Goal: Register for event/course

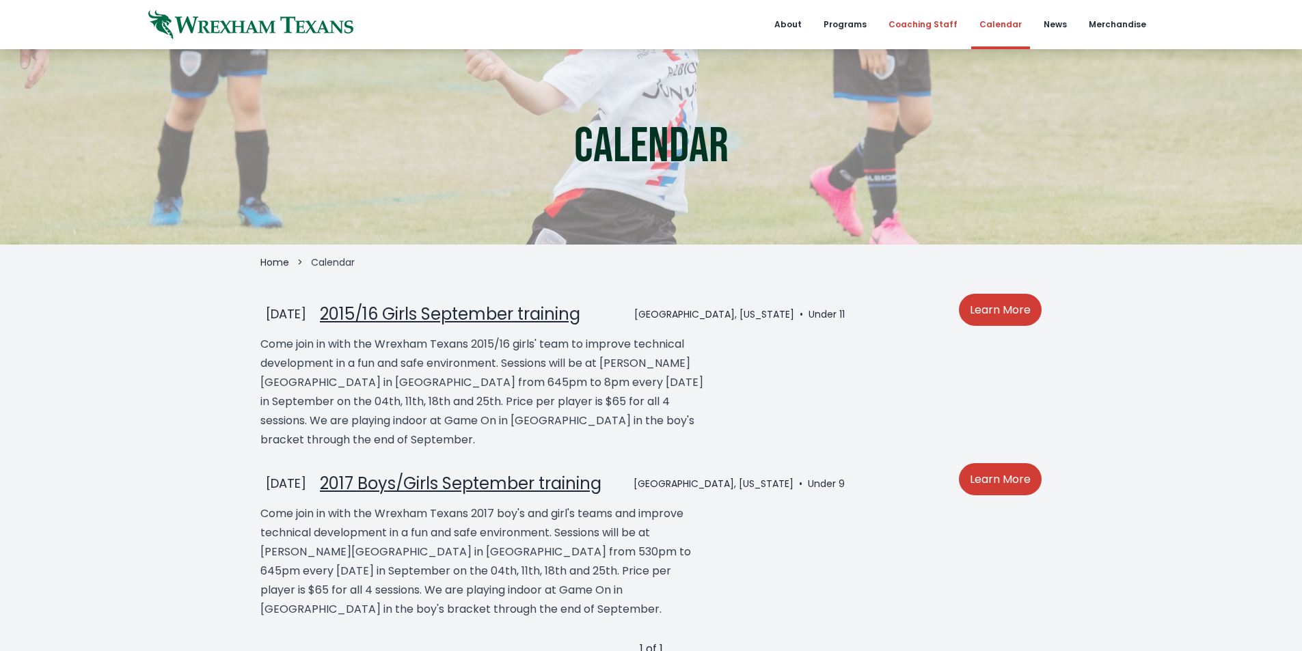
click at [951, 29] on link "Coaching Staff" at bounding box center [922, 24] width 85 height 49
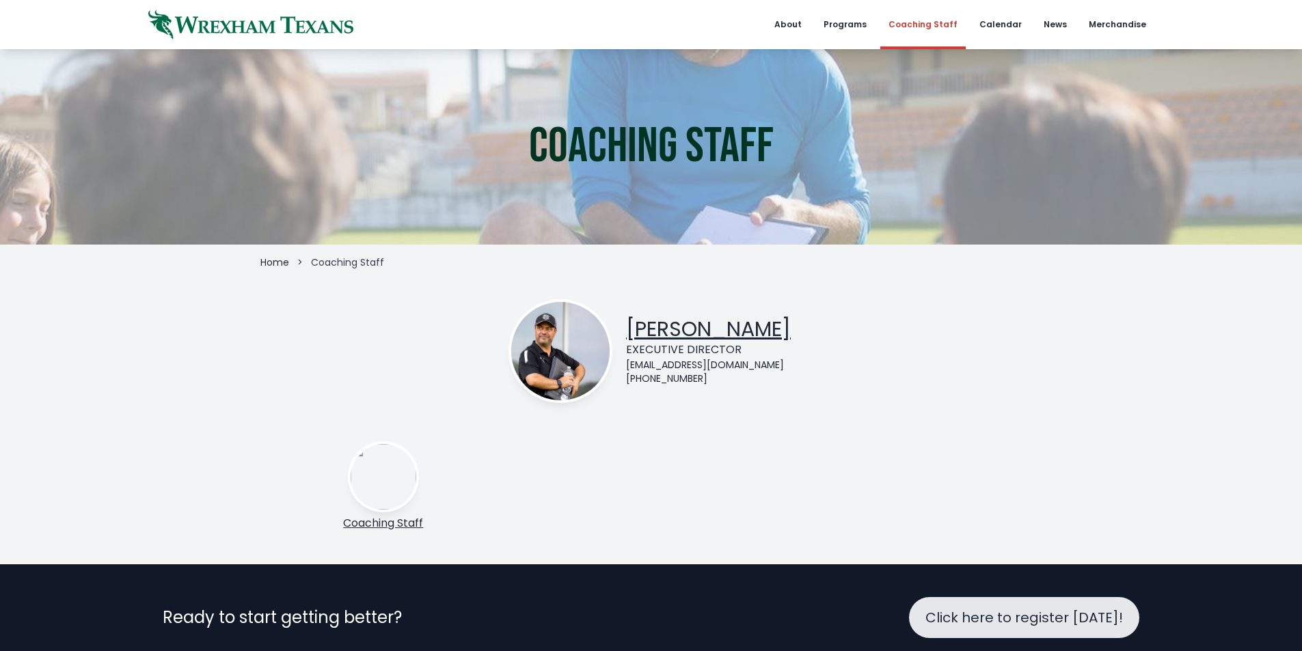
click at [405, 524] on link "Coaching Staff" at bounding box center [383, 523] width 80 height 16
click at [373, 477] on img at bounding box center [384, 477] width 66 height 66
click at [1010, 20] on link "Calendar" at bounding box center [1000, 24] width 59 height 49
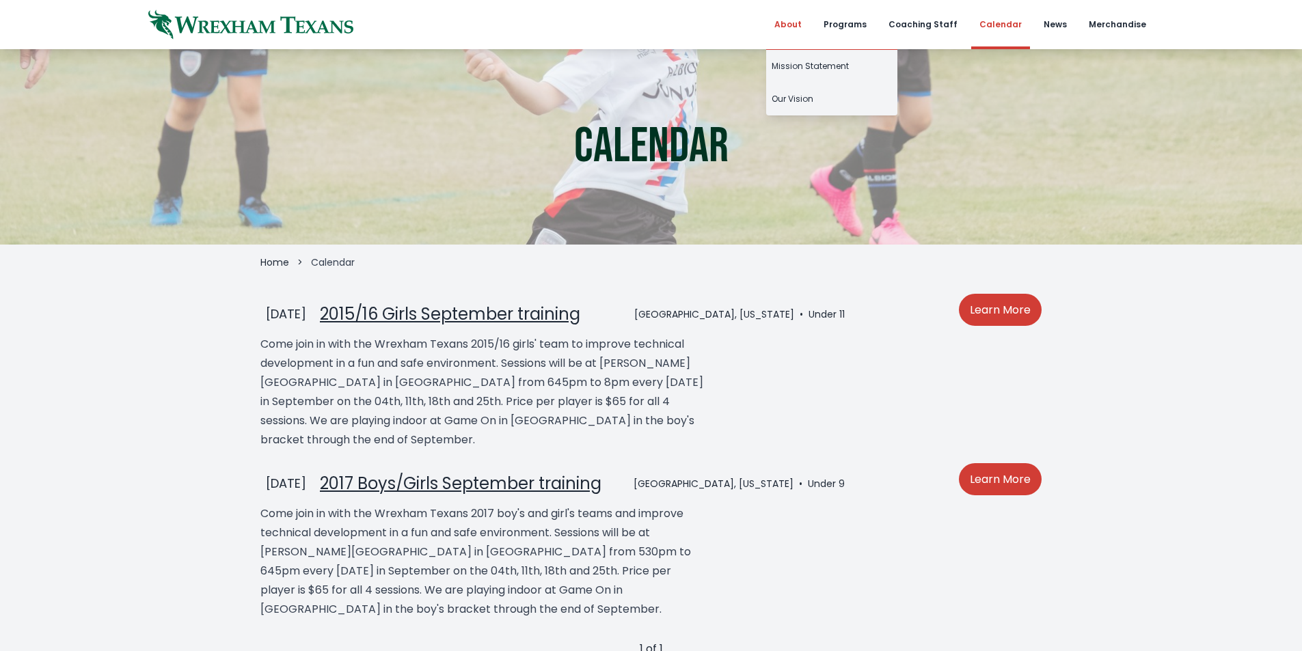
click at [805, 27] on link "About" at bounding box center [788, 24] width 44 height 49
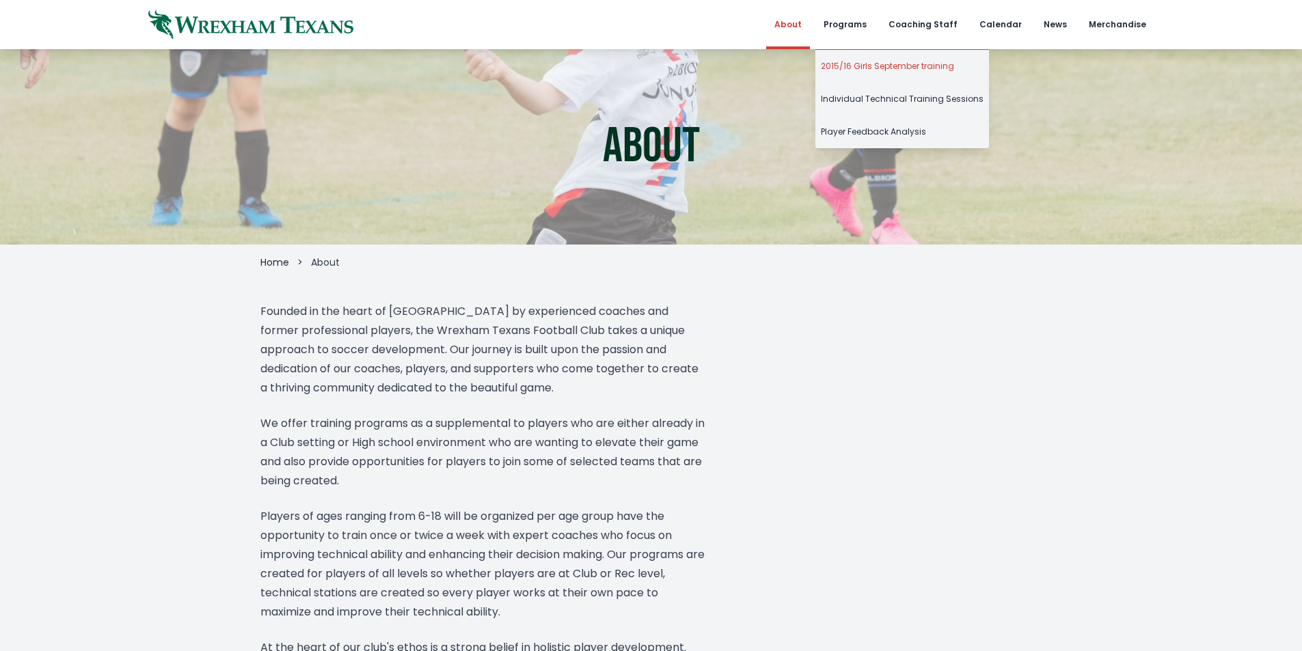
click at [878, 71] on link "2015/16 Girls September training" at bounding box center [902, 66] width 174 height 33
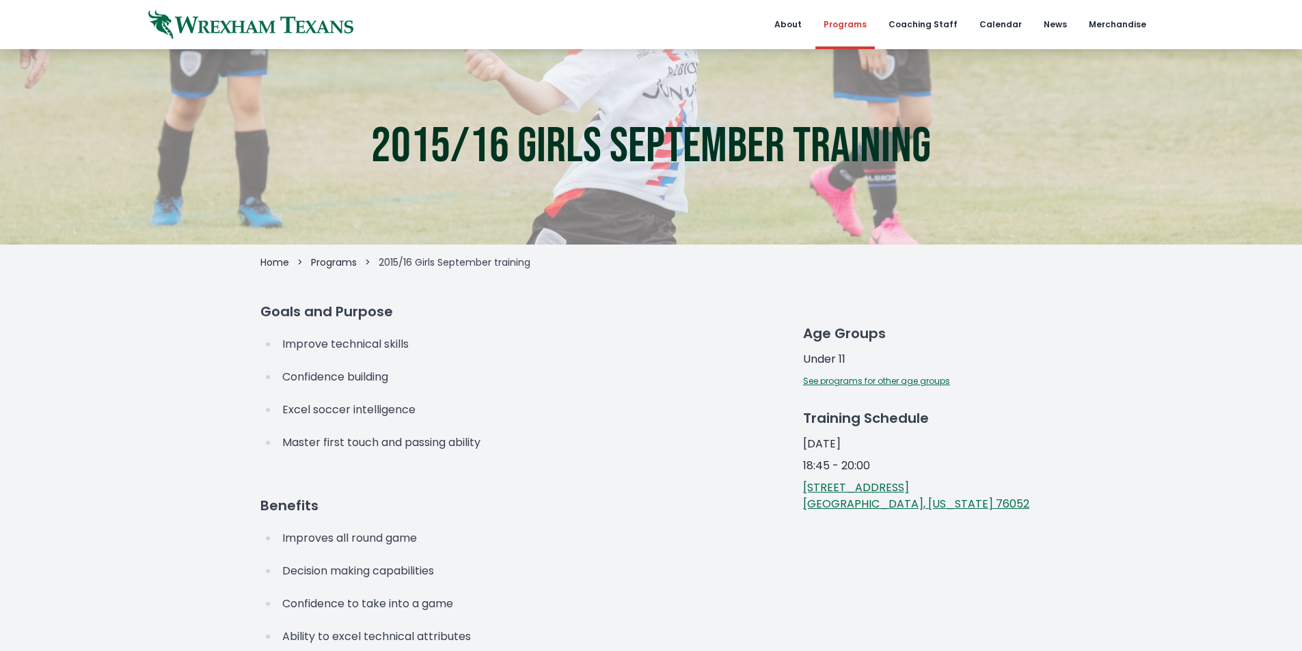
click at [908, 380] on link "See programs for other age groups" at bounding box center [876, 381] width 147 height 12
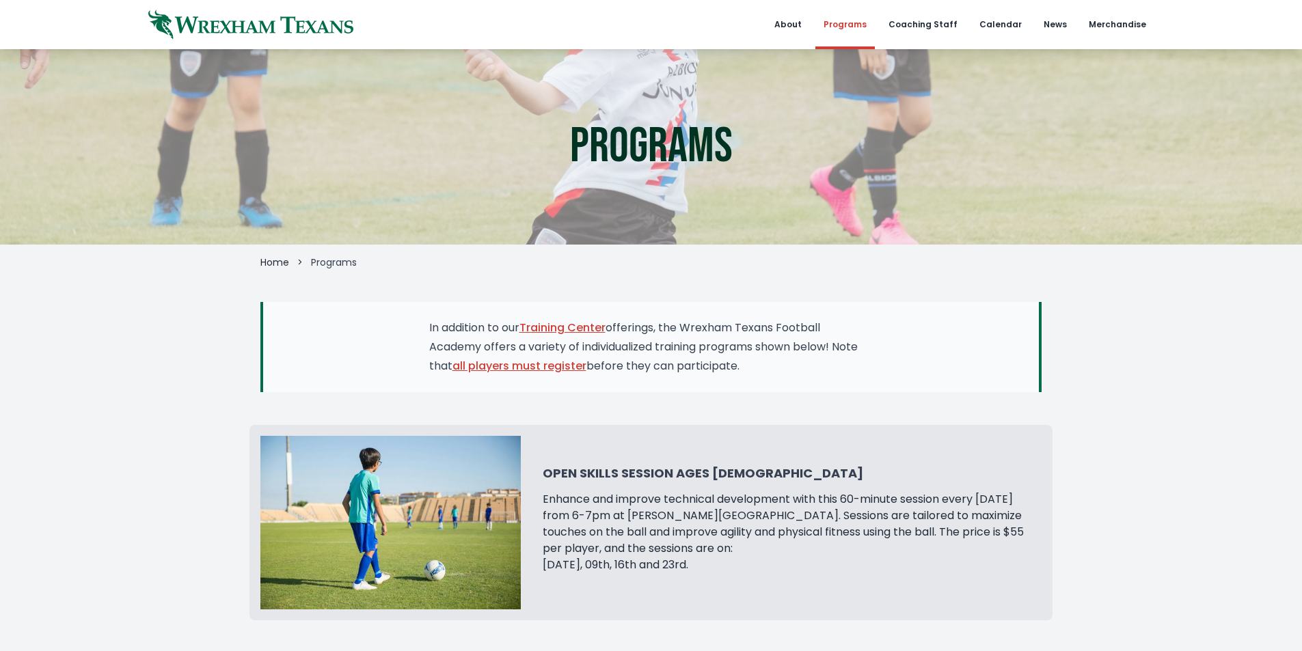
click at [405, 454] on img at bounding box center [390, 523] width 260 height 174
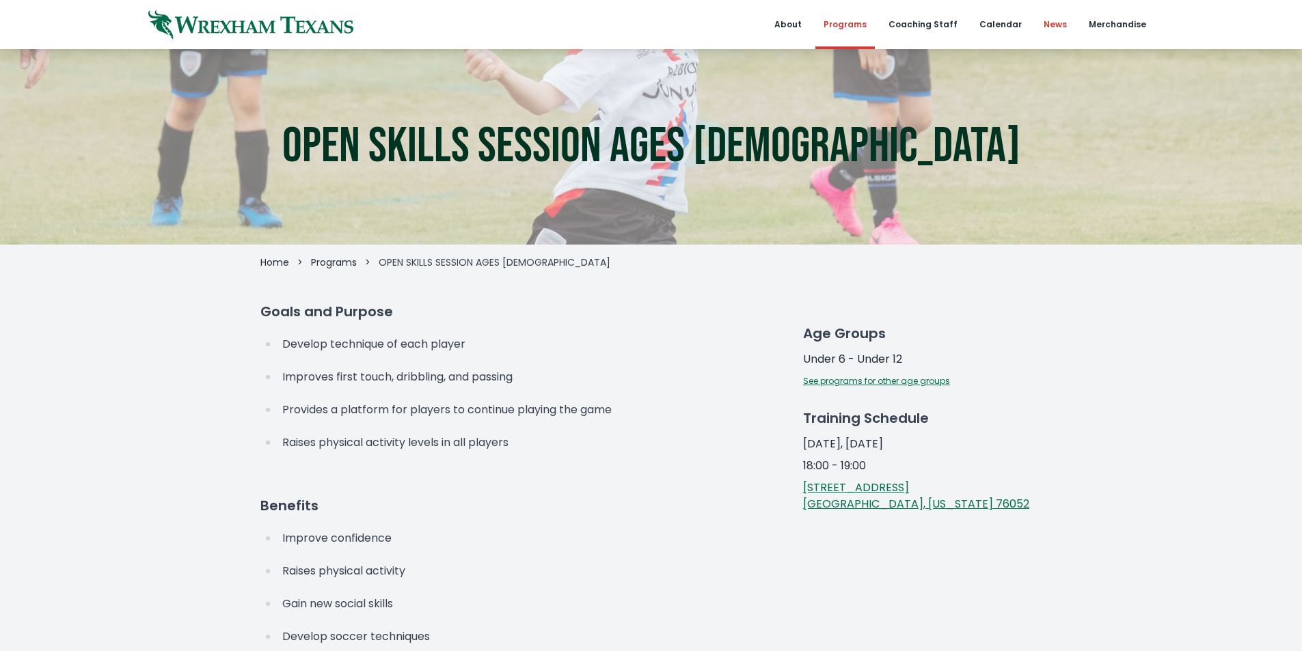
click at [1054, 15] on link "News" at bounding box center [1056, 24] width 40 height 49
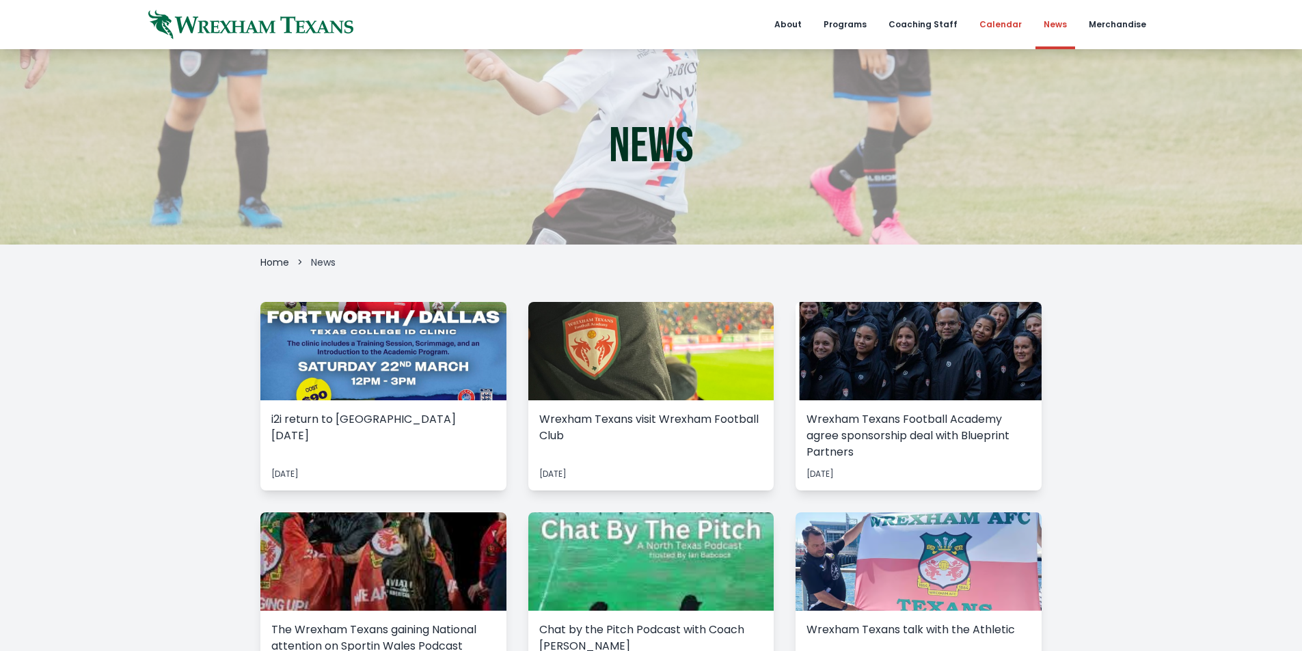
click at [1003, 30] on link "Calendar" at bounding box center [1000, 24] width 59 height 49
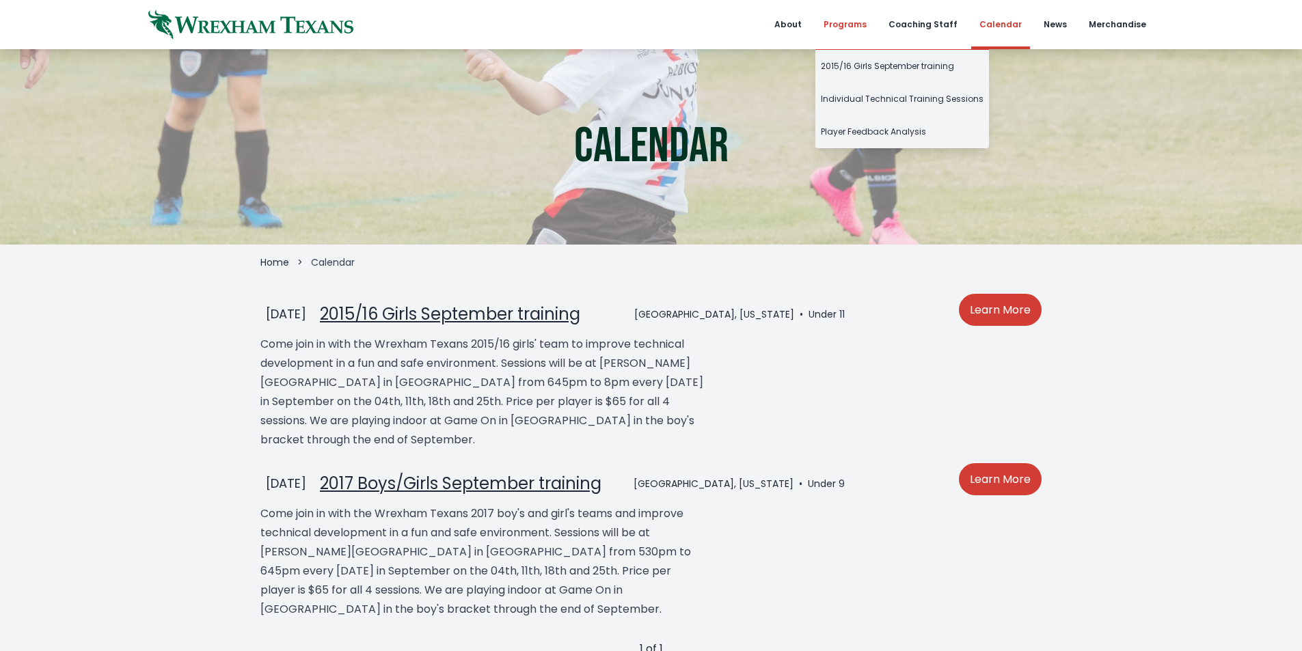
click at [875, 21] on link "Programs" at bounding box center [844, 24] width 59 height 49
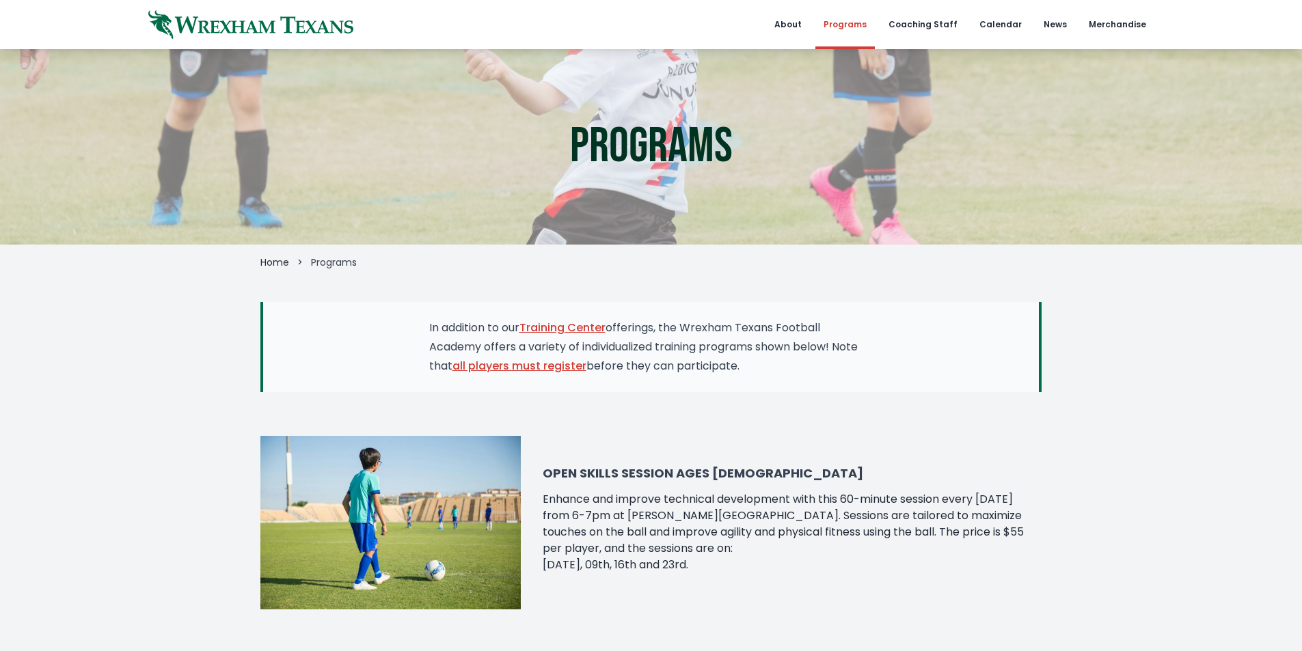
click at [550, 365] on link "all players must register" at bounding box center [520, 366] width 134 height 16
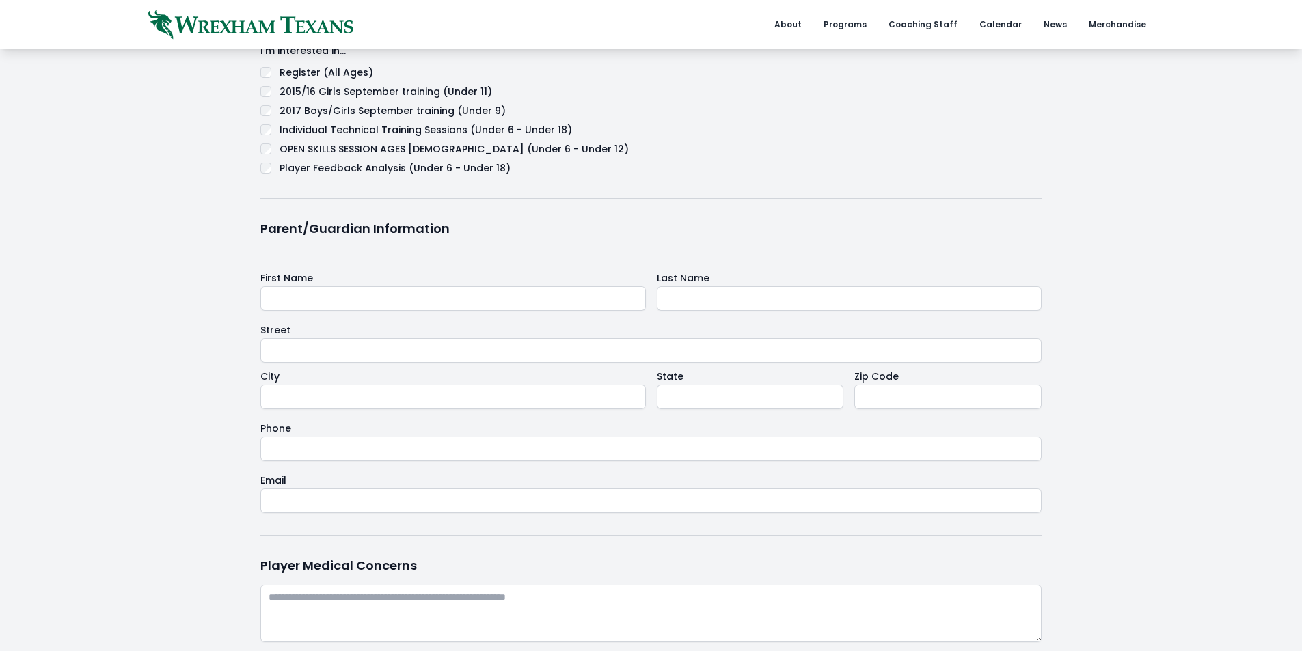
scroll to position [867, 0]
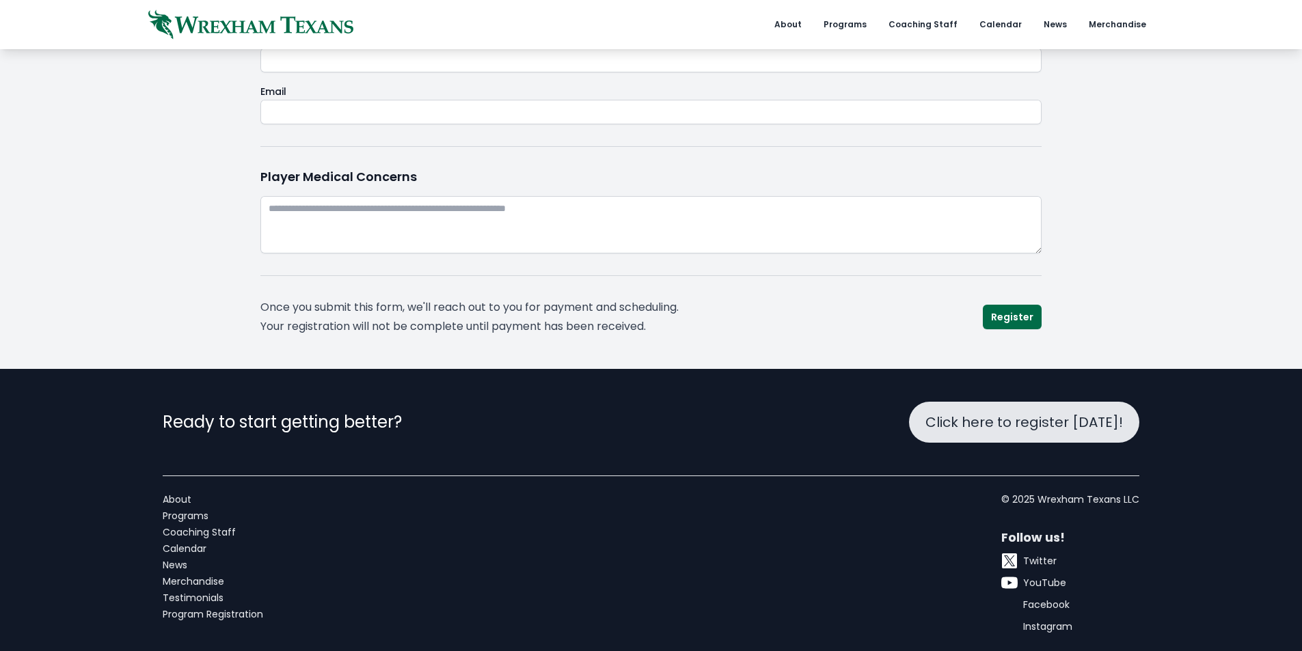
click at [223, 528] on link "Coaching Staff" at bounding box center [213, 533] width 100 height 14
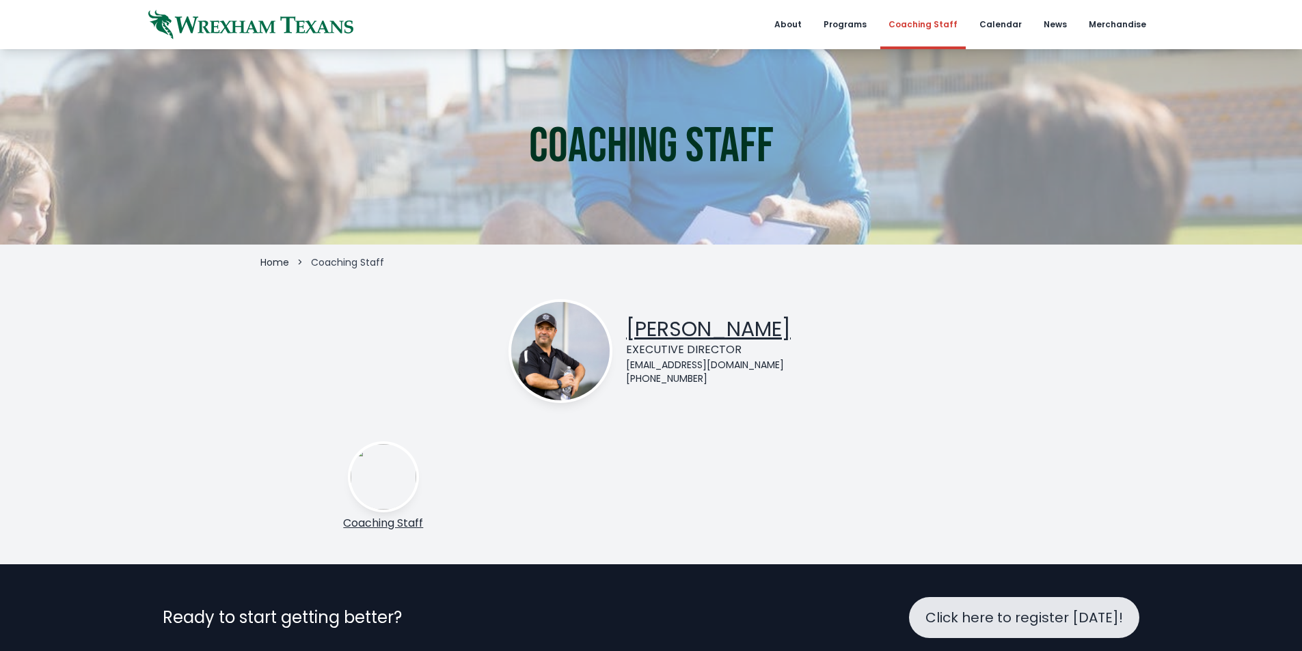
click at [593, 338] on img at bounding box center [560, 351] width 98 height 98
click at [724, 328] on link "[PERSON_NAME]" at bounding box center [708, 328] width 165 height 29
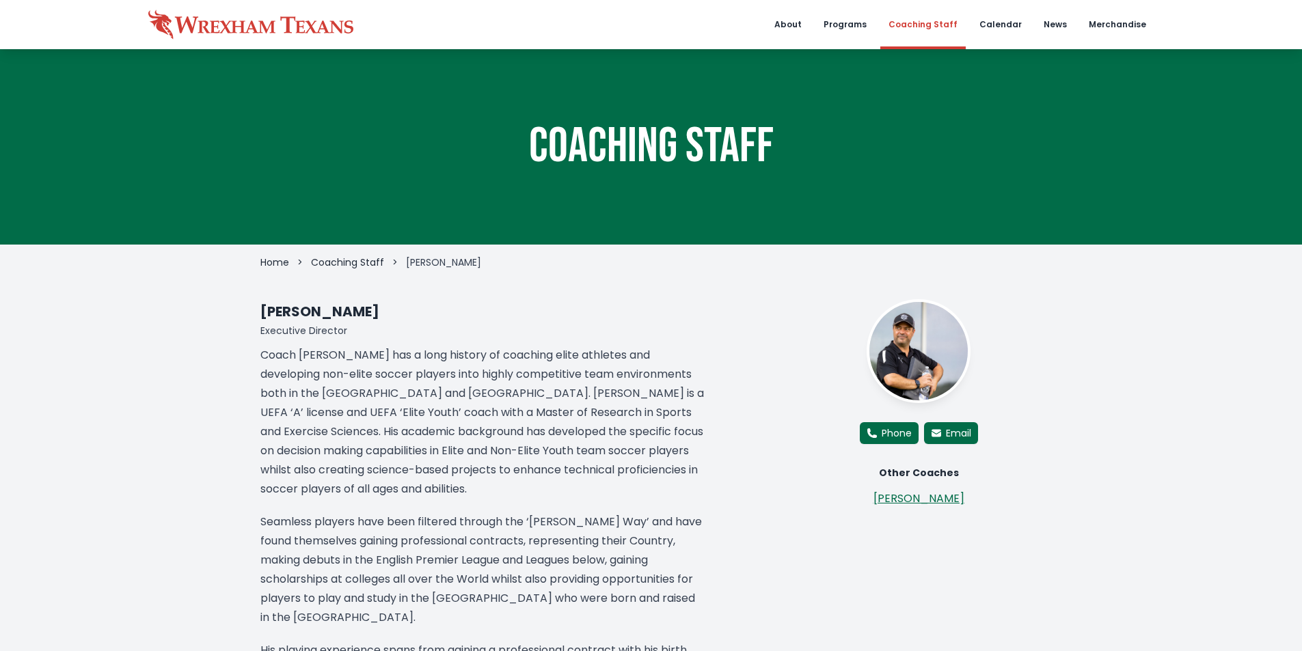
click at [237, 21] on icon at bounding box center [250, 24] width 205 height 49
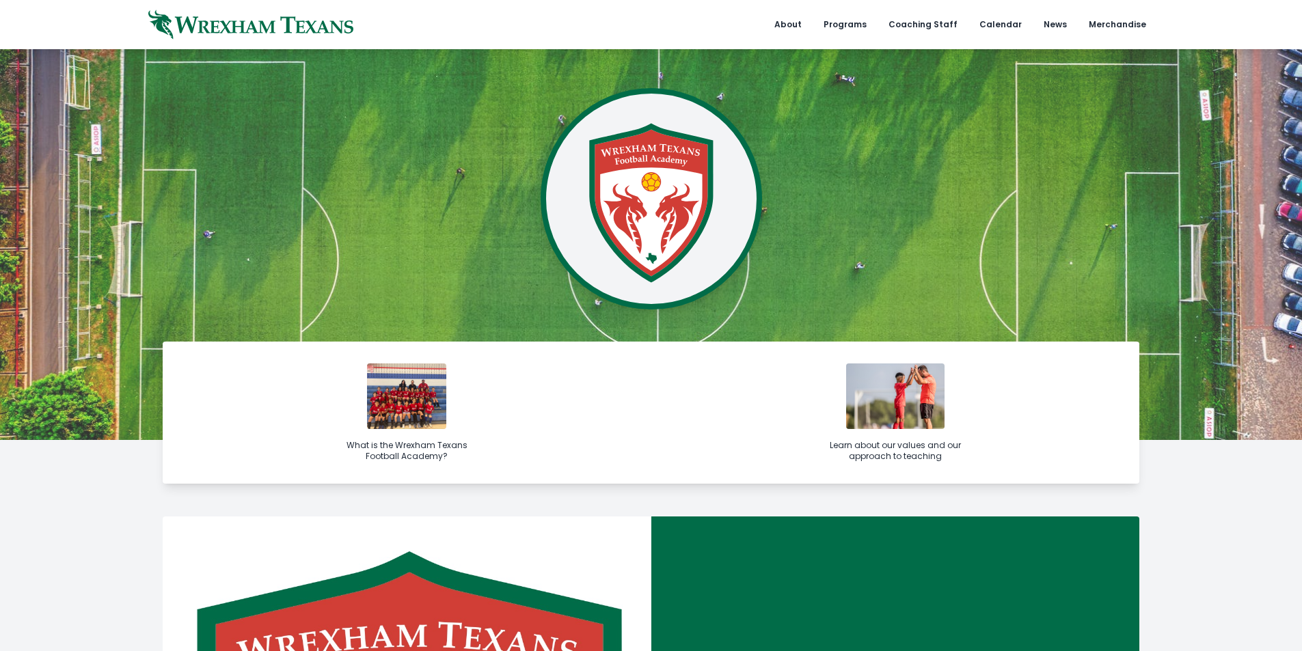
click at [427, 399] on img at bounding box center [406, 397] width 79 height 66
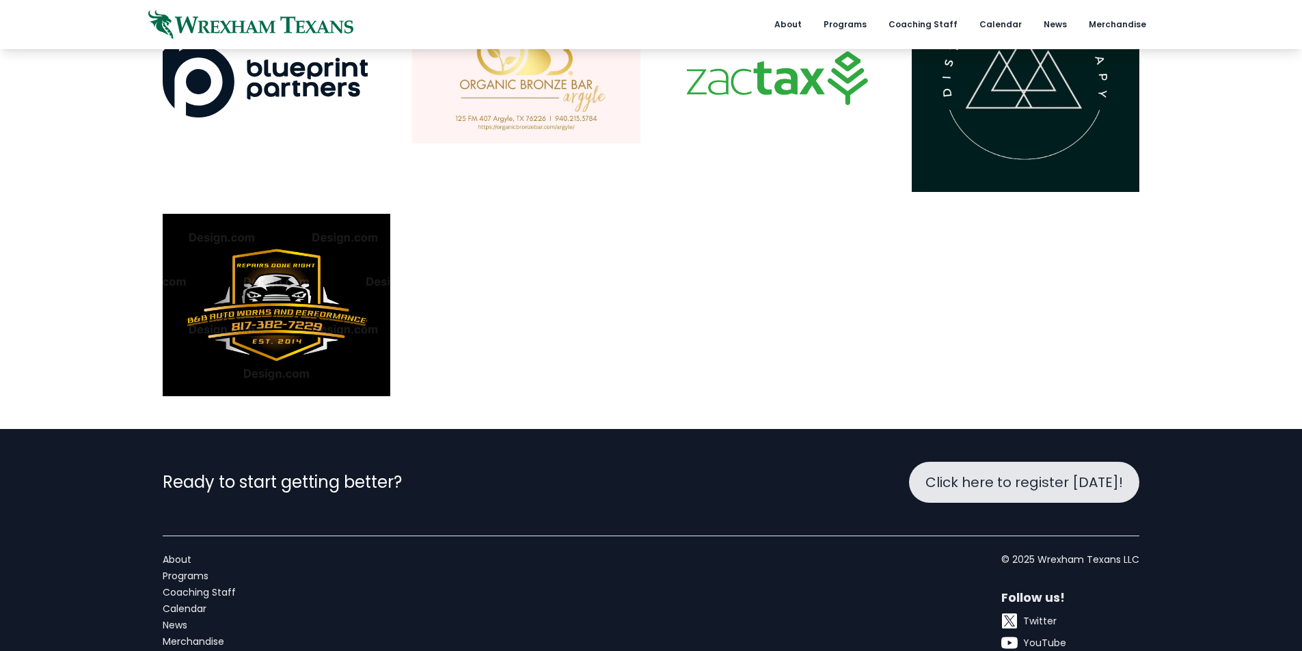
scroll to position [2526, 0]
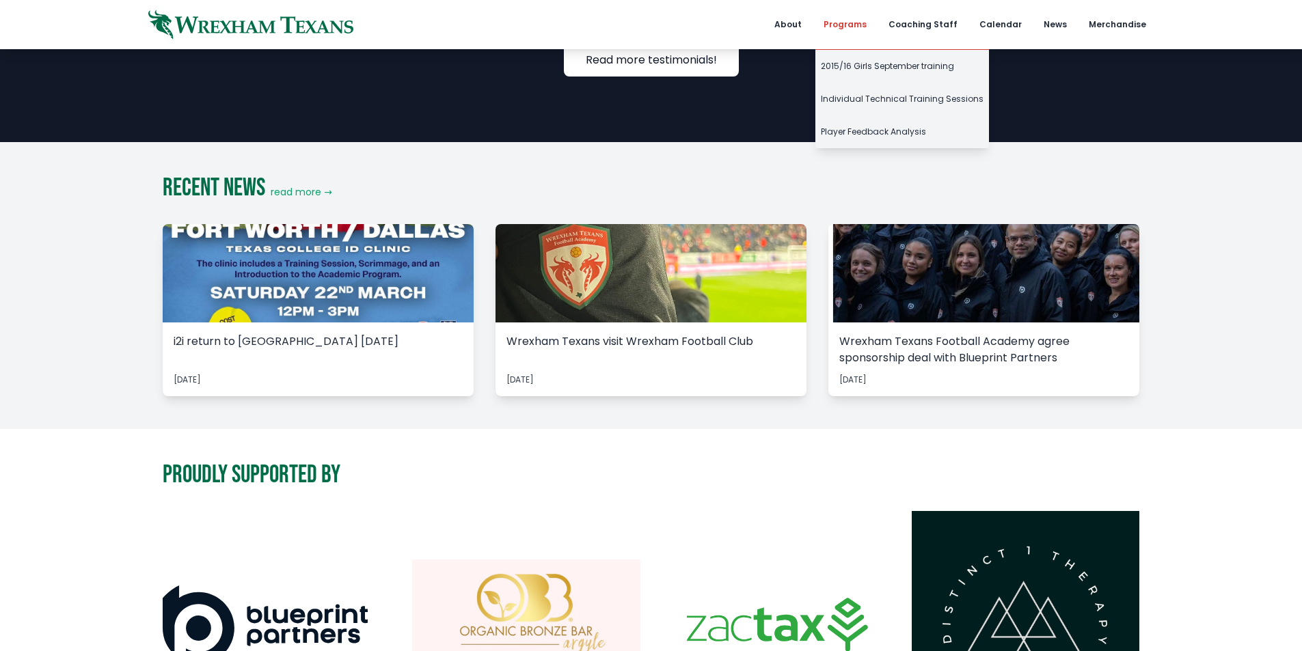
click at [860, 21] on link "Programs" at bounding box center [844, 24] width 59 height 49
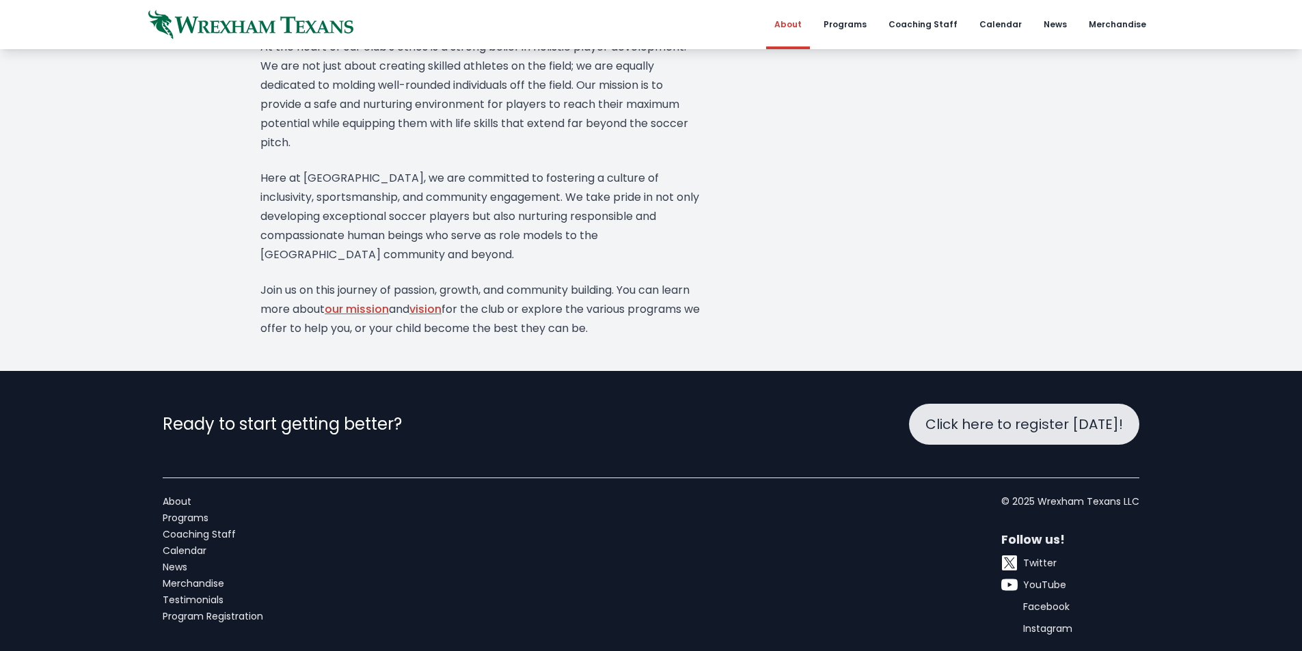
scroll to position [603, 0]
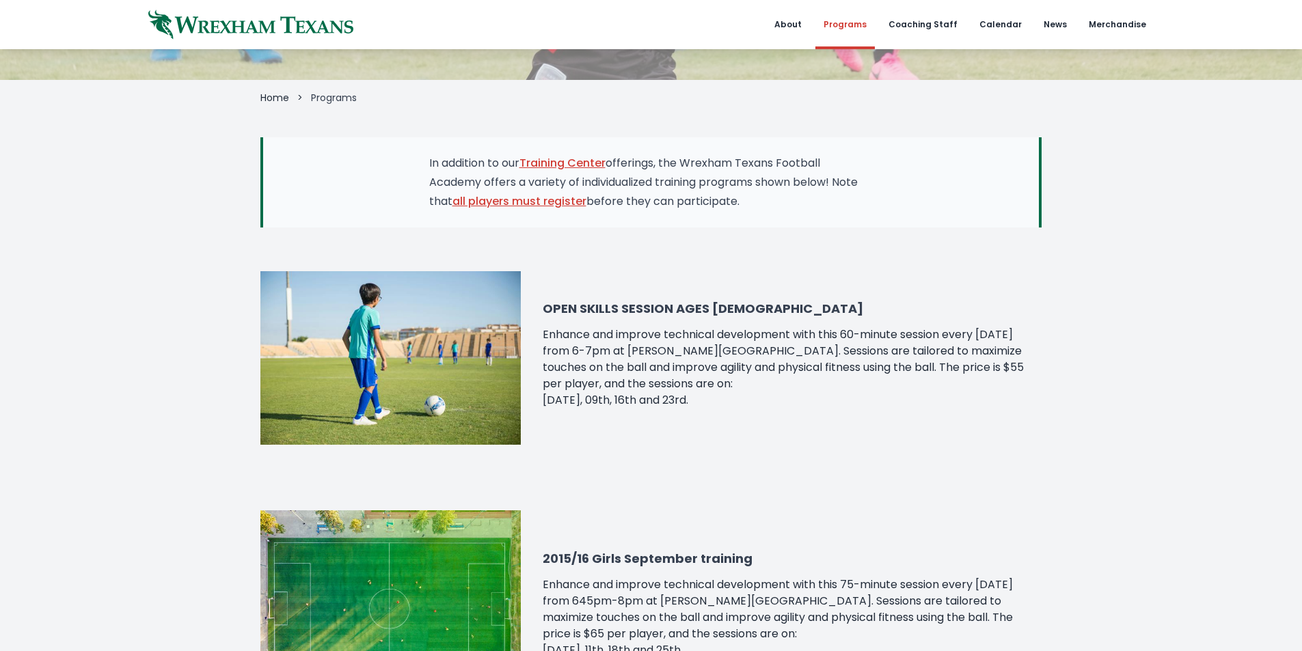
scroll to position [205, 0]
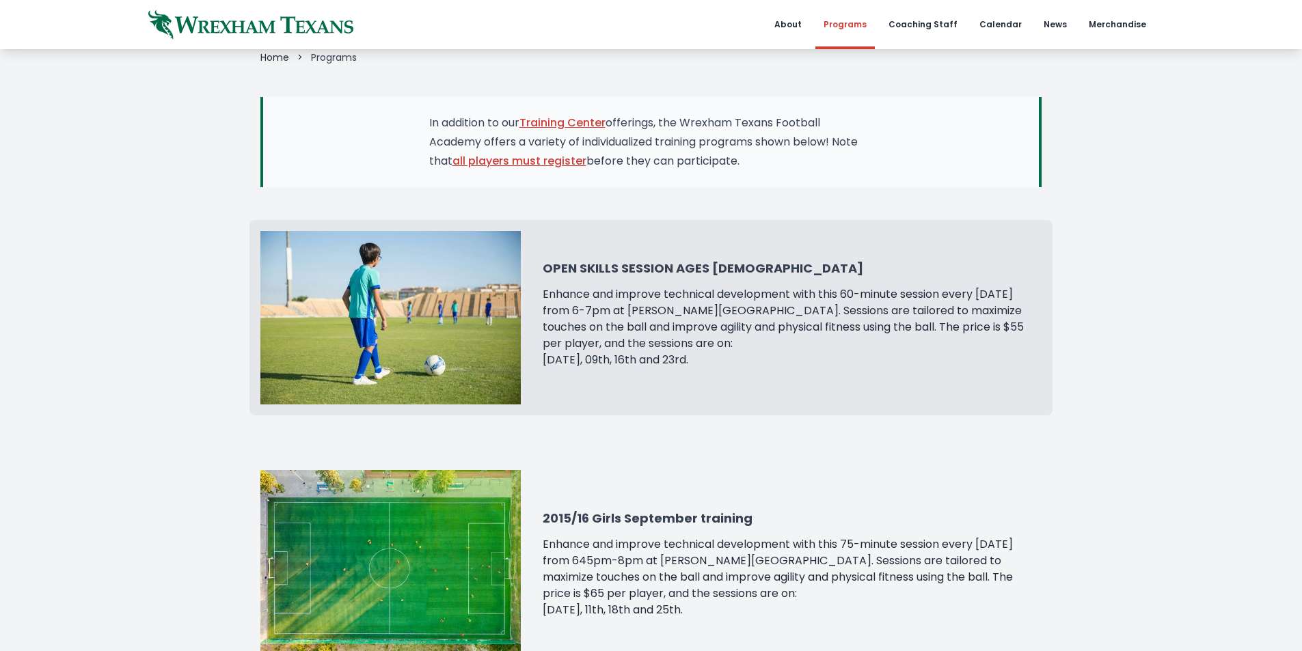
click at [1021, 309] on p "Enhance and improve technical development with this 60-minute session every [DA…" at bounding box center [792, 327] width 499 height 82
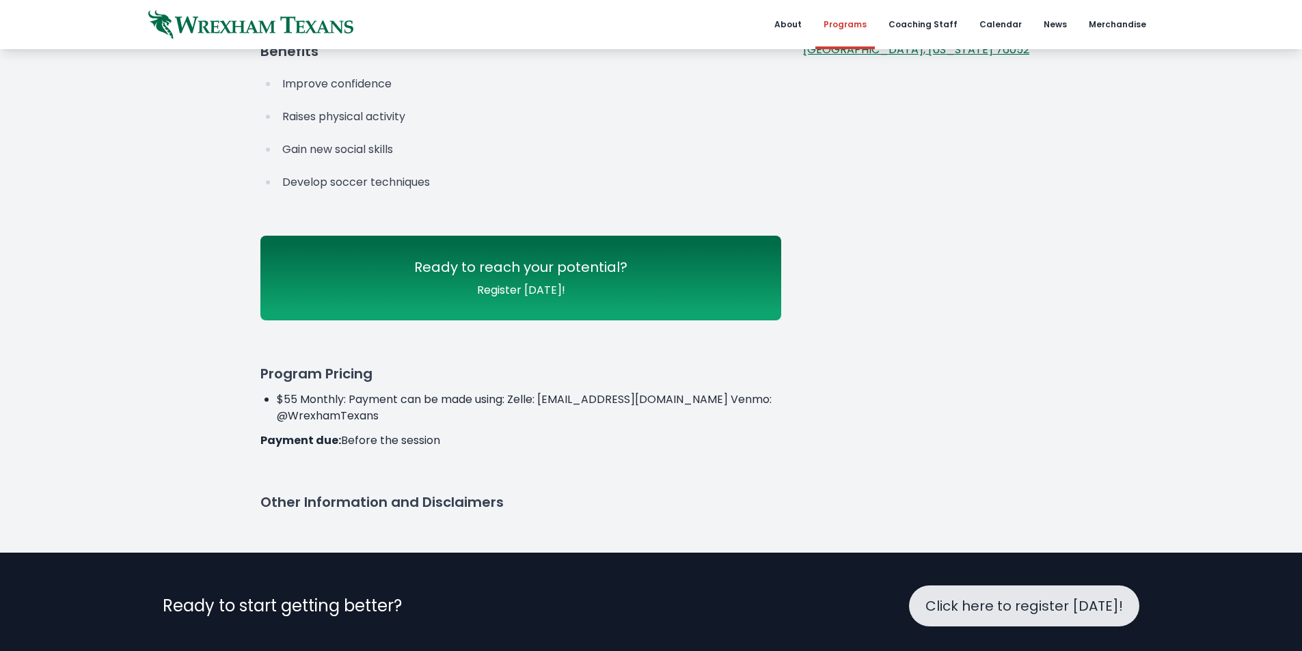
scroll to position [502, 0]
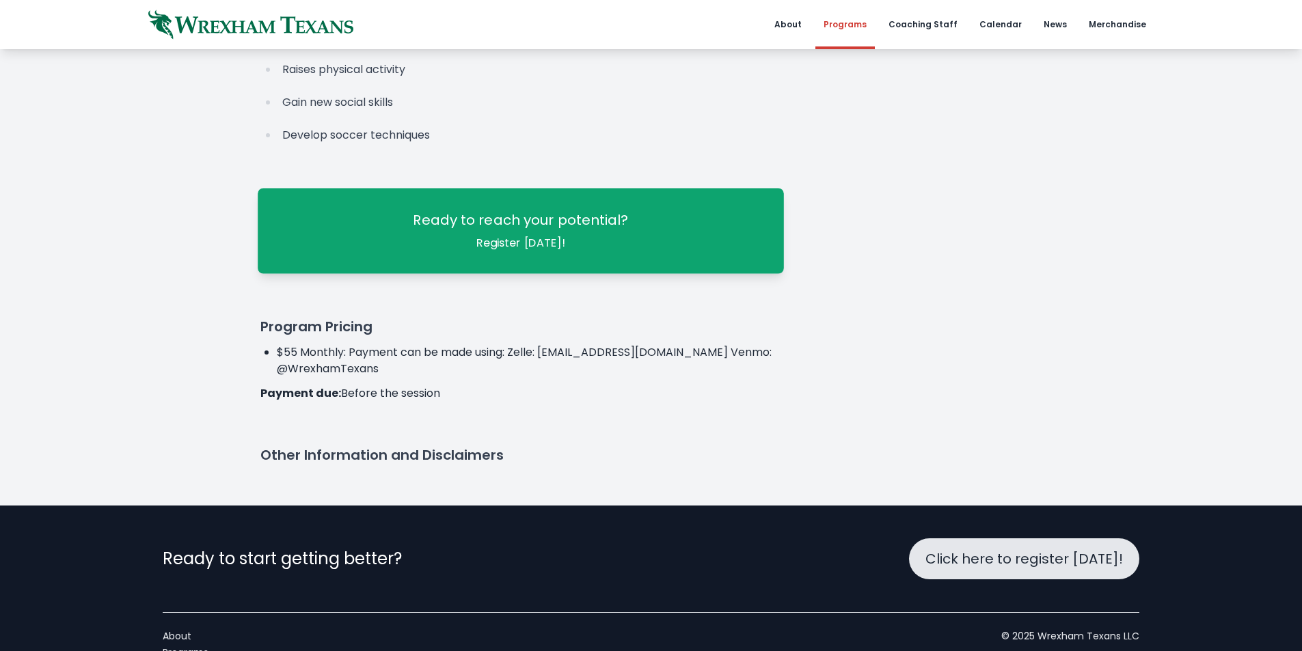
click at [599, 236] on link "Ready to reach your potential? Register [DATE]!" at bounding box center [521, 230] width 526 height 85
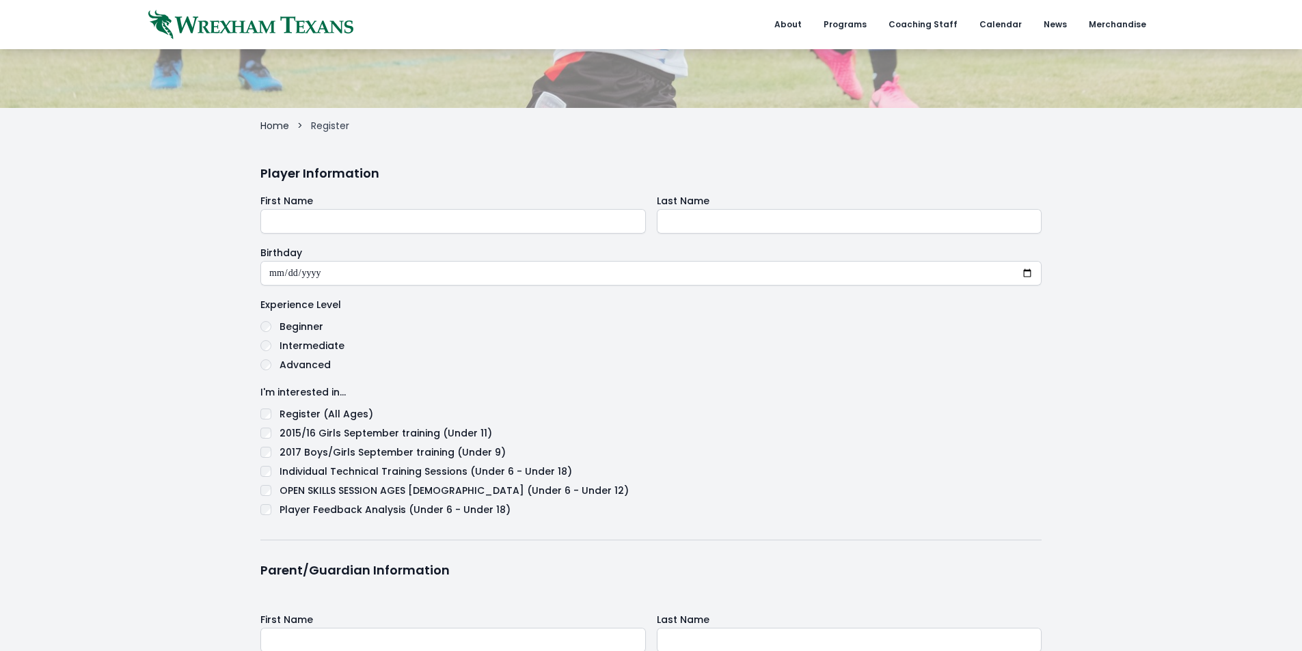
scroll to position [273, 0]
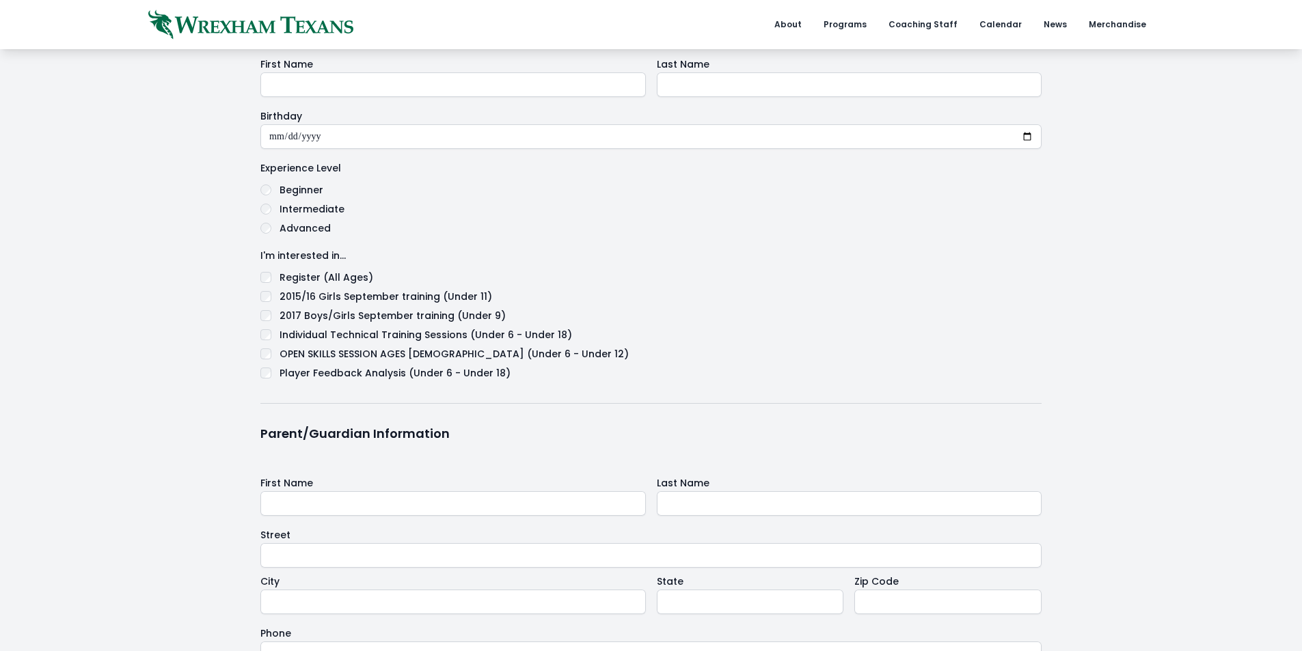
click at [425, 355] on 5-11"] "OPEN SKILLS SESSION AGES [DEMOGRAPHIC_DATA] (Under 6 - Under 12)" at bounding box center [454, 354] width 349 height 16
click at [301, 207] on label "Intermediate" at bounding box center [312, 209] width 65 height 16
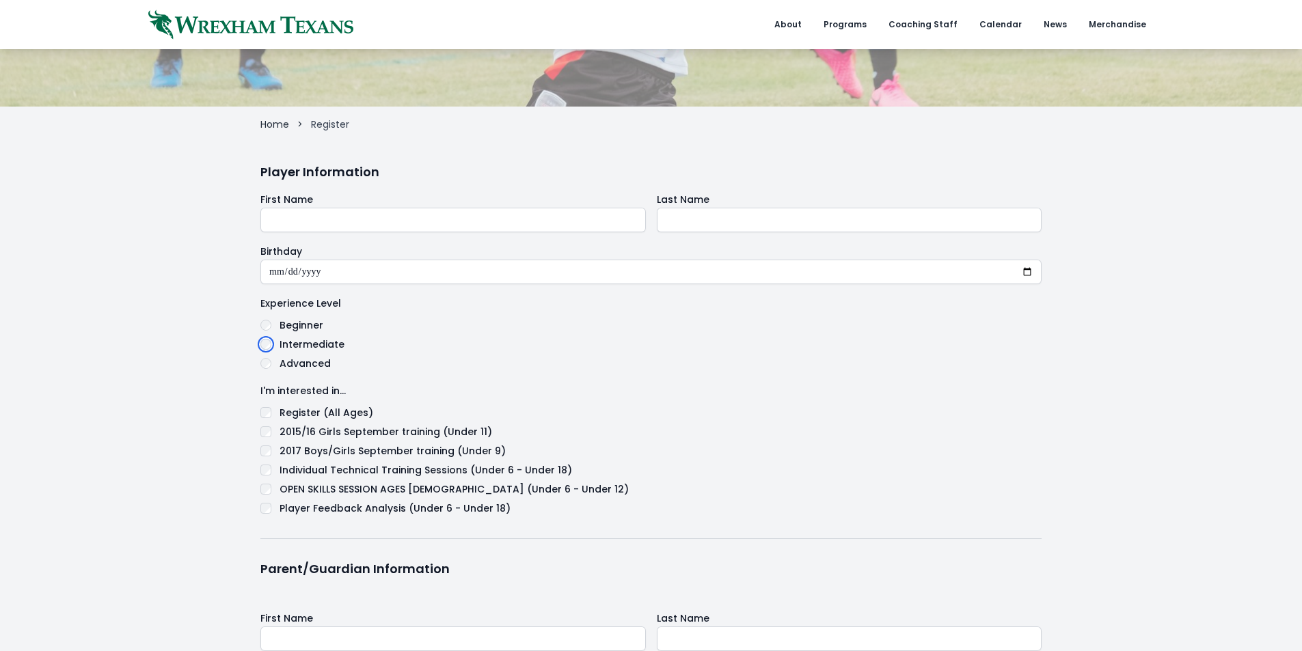
scroll to position [137, 0]
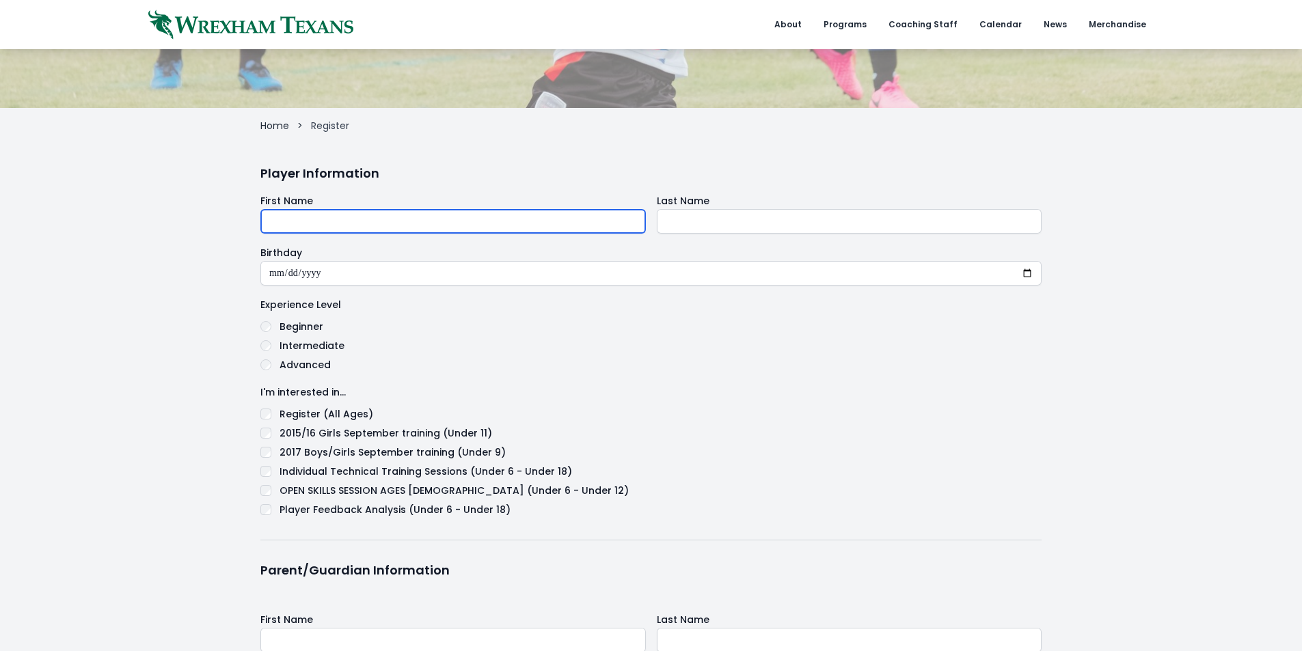
click at [423, 229] on input "text" at bounding box center [453, 221] width 386 height 25
type input "*******"
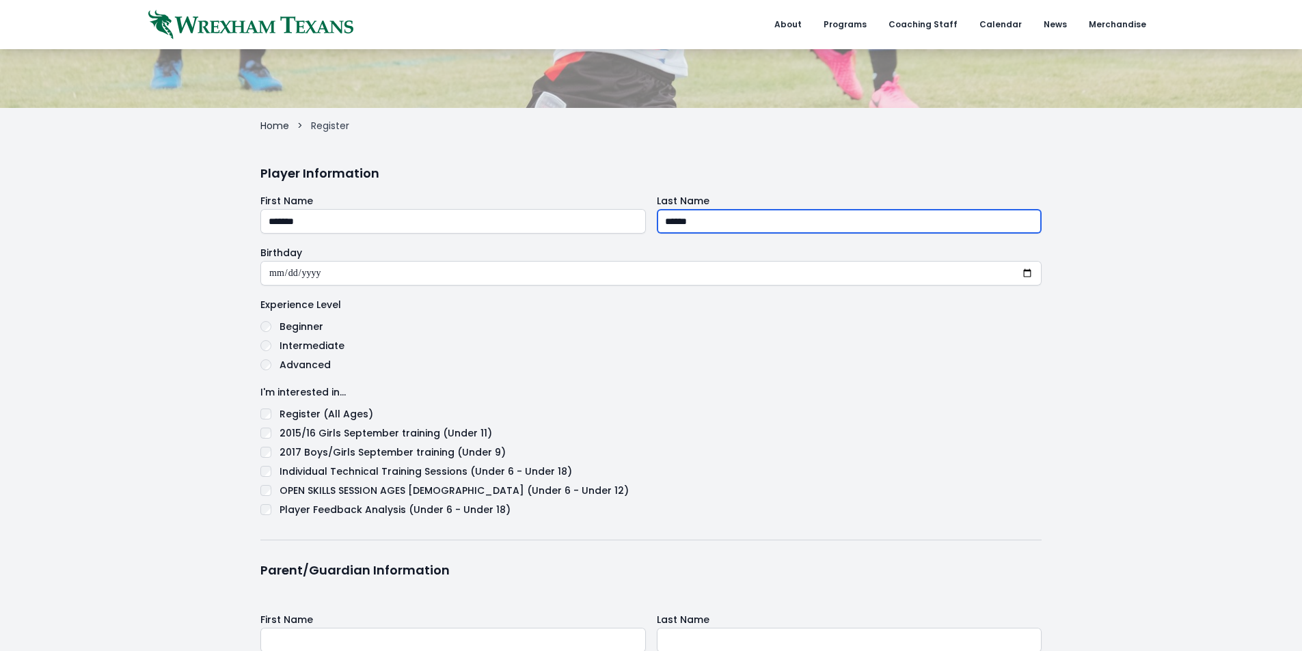
type input "******"
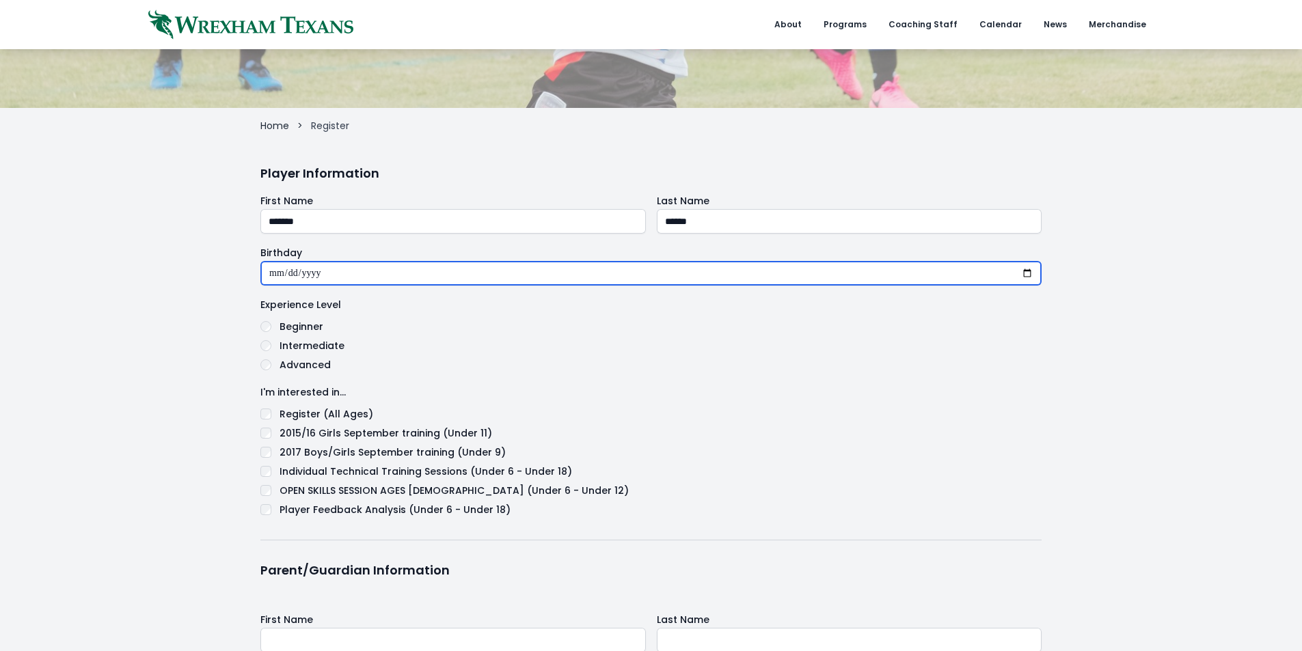
type input "**********"
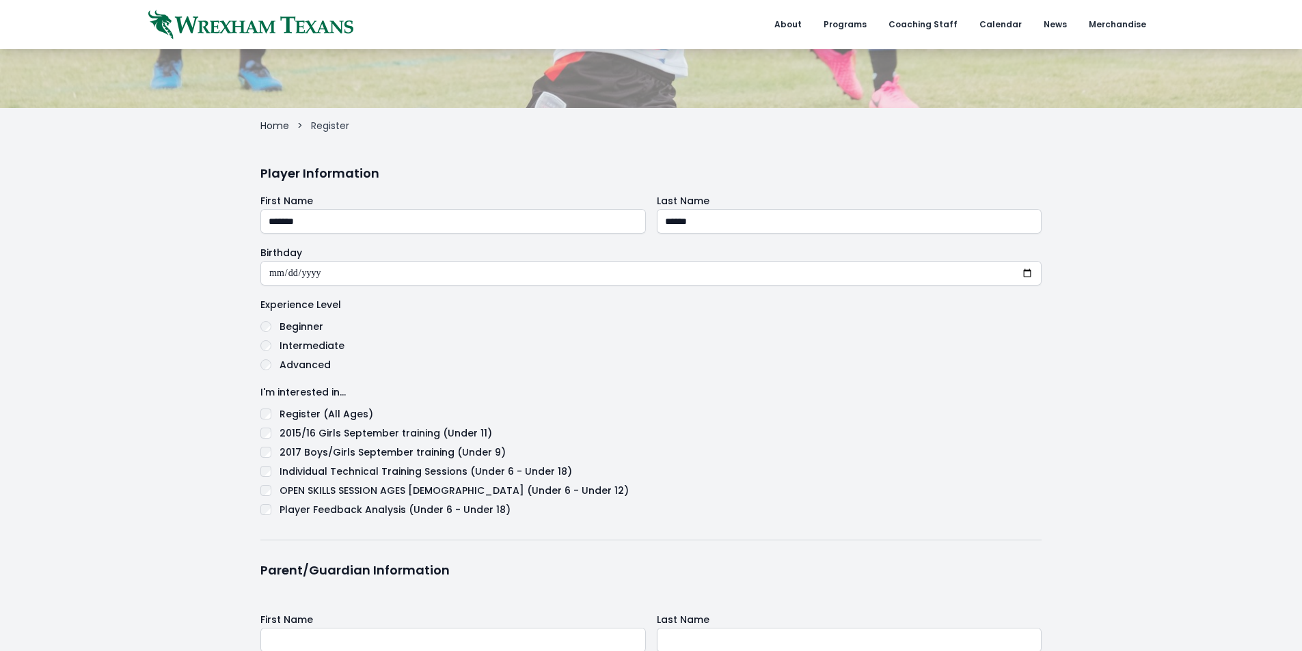
click at [634, 368] on div "Advanced" at bounding box center [650, 365] width 781 height 16
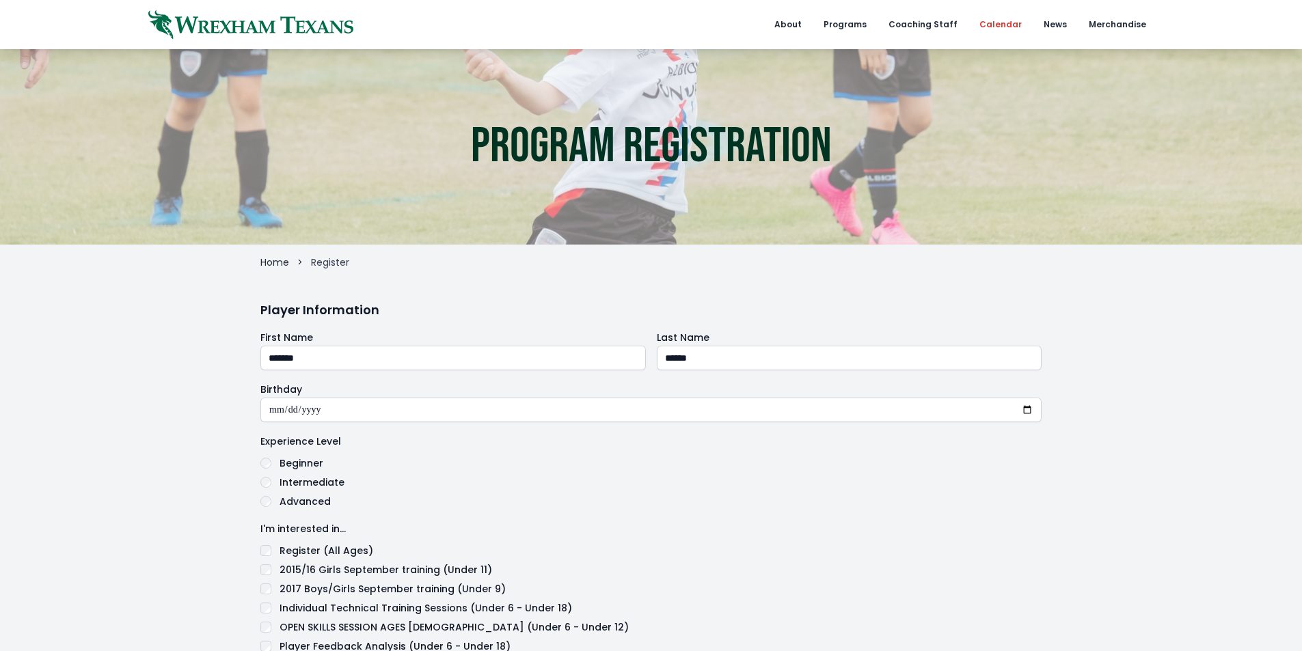
click at [1001, 18] on link "Calendar" at bounding box center [1000, 24] width 59 height 49
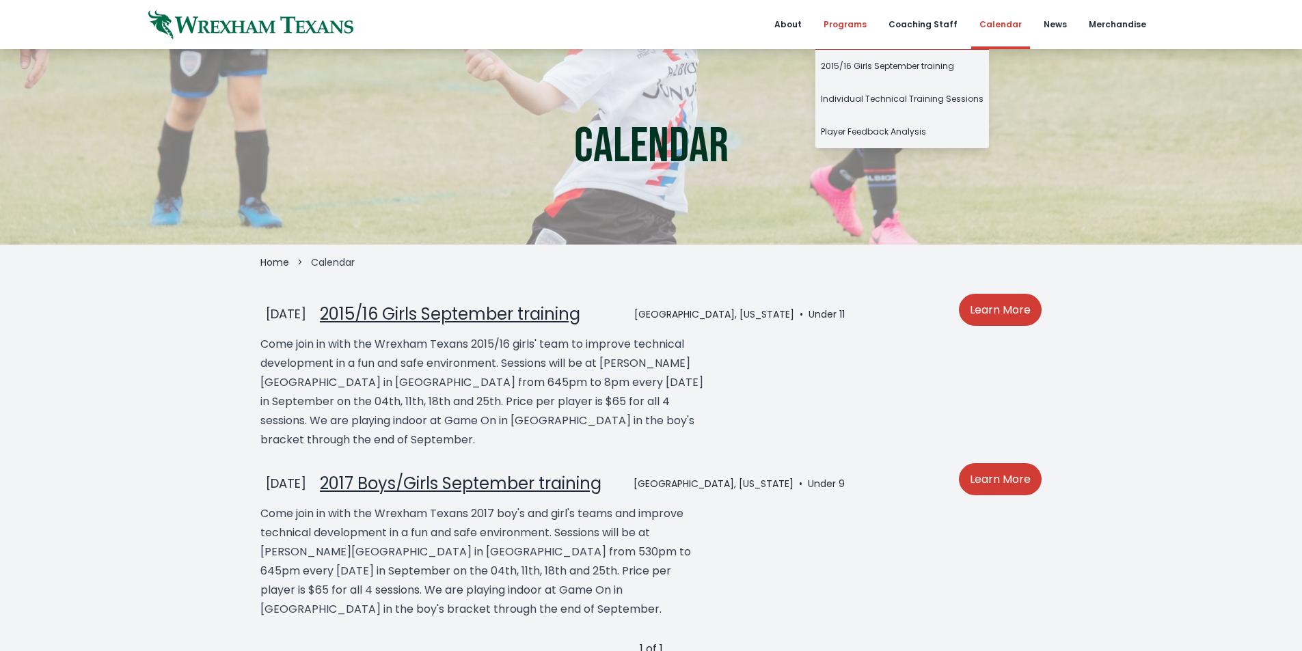
click at [845, 23] on link "Programs" at bounding box center [844, 24] width 59 height 49
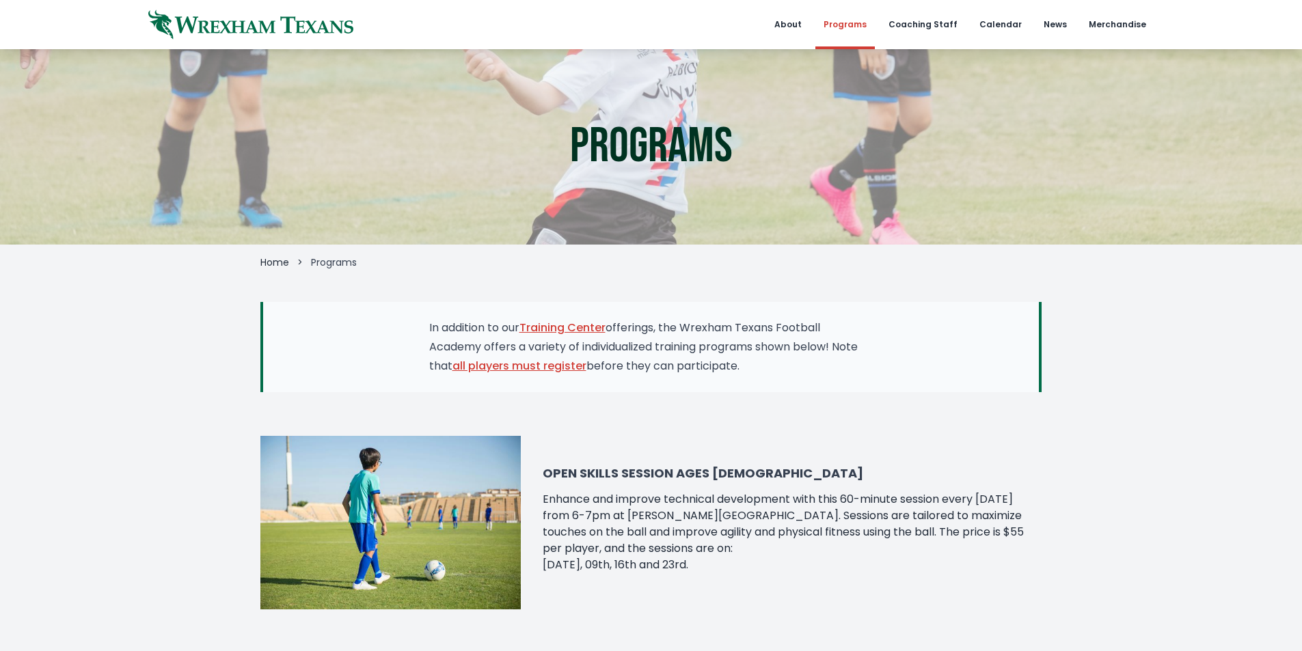
click at [572, 321] on link "Training Center" at bounding box center [562, 328] width 86 height 16
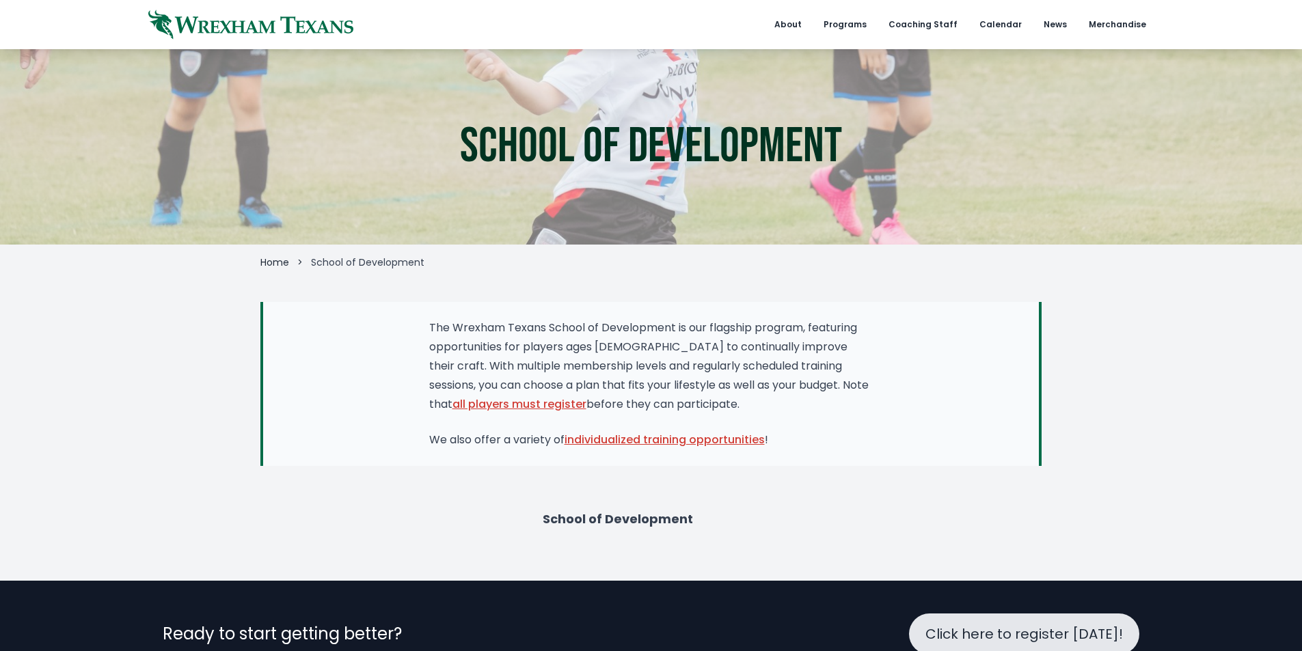
click at [650, 437] on link "individualized training opportunities" at bounding box center [665, 440] width 200 height 16
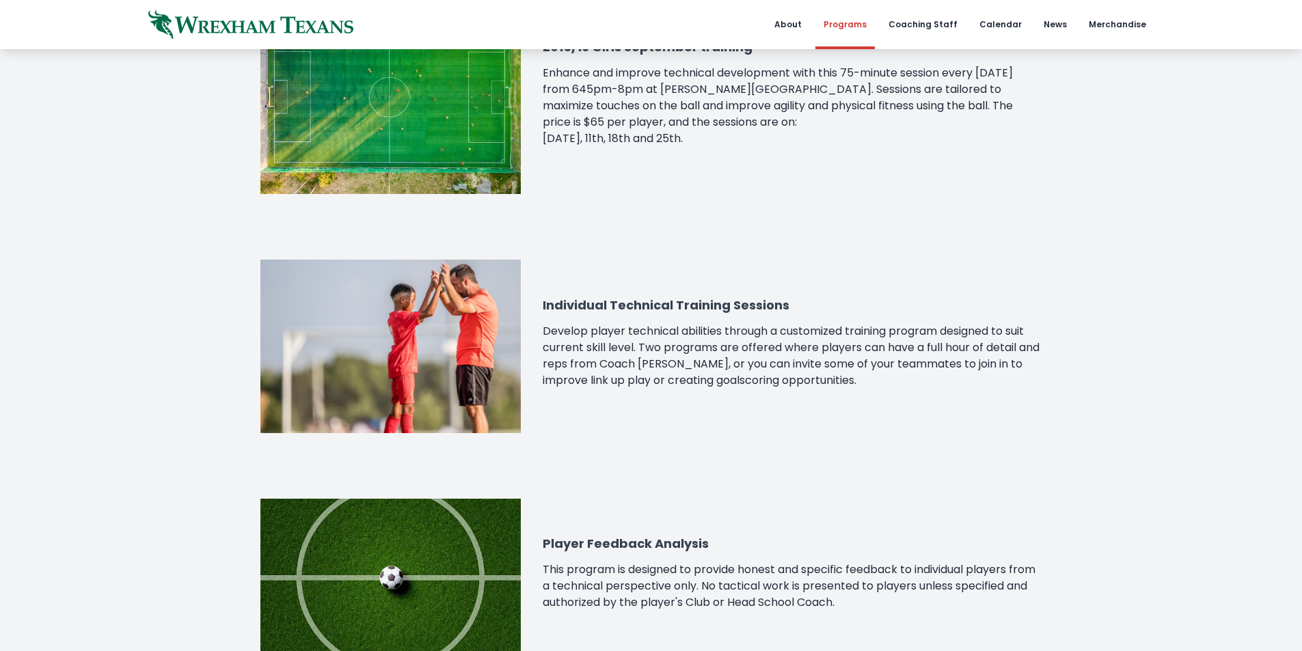
scroll to position [752, 0]
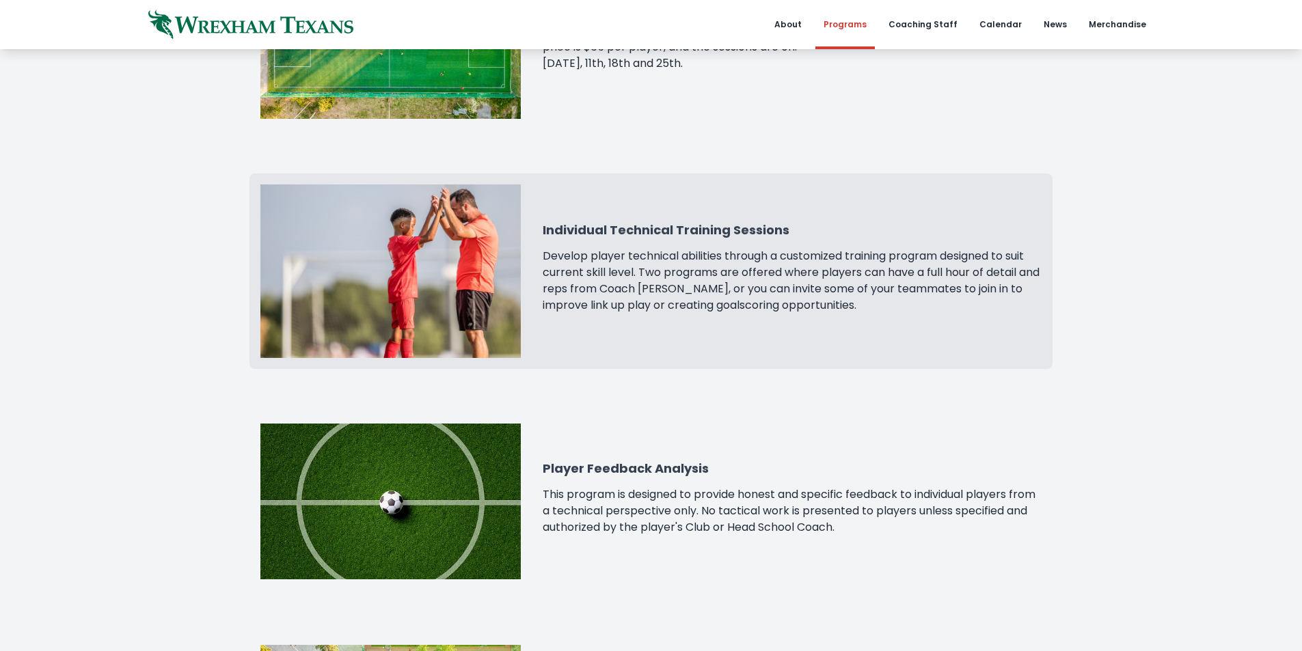
click at [746, 232] on h3 "Individual Technical Training Sessions" at bounding box center [792, 230] width 499 height 19
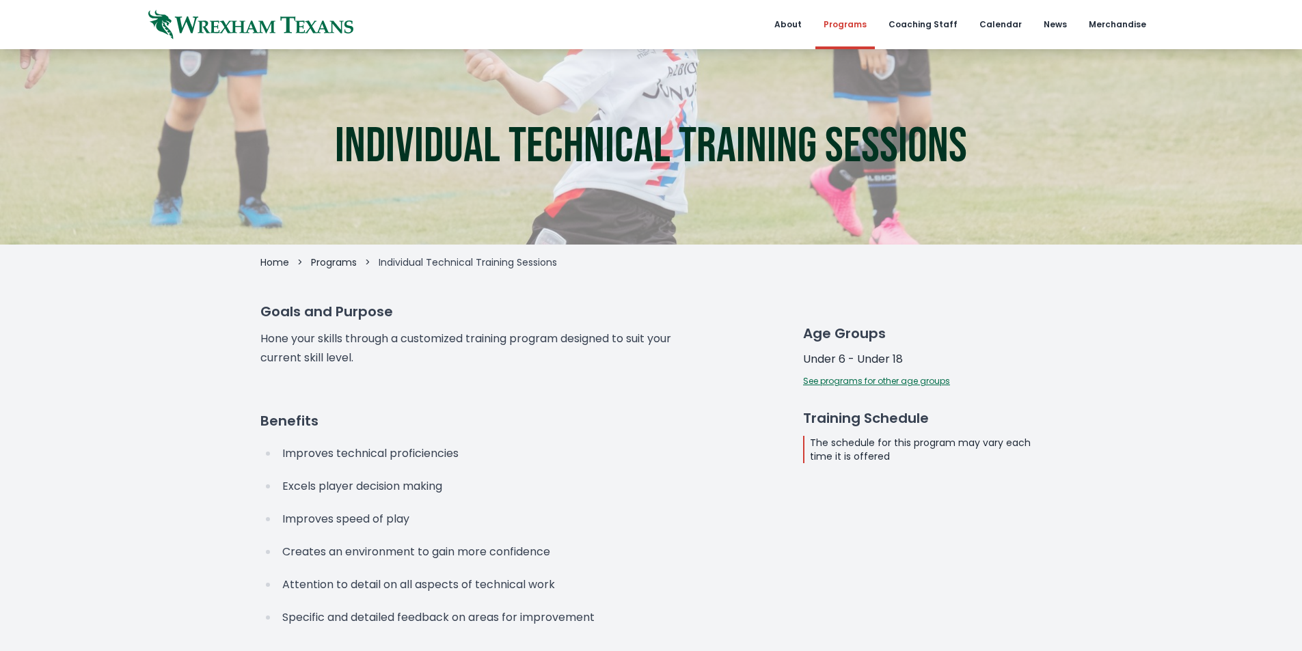
click at [351, 267] on link "Programs" at bounding box center [334, 263] width 46 height 14
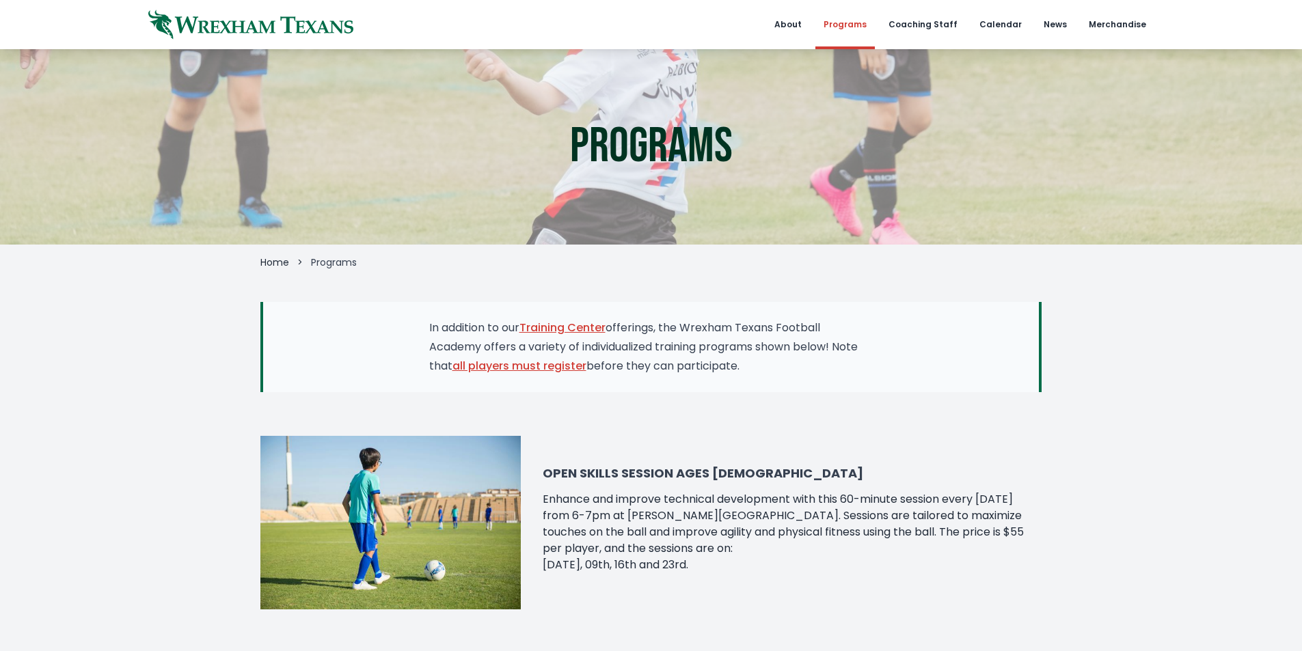
scroll to position [342, 0]
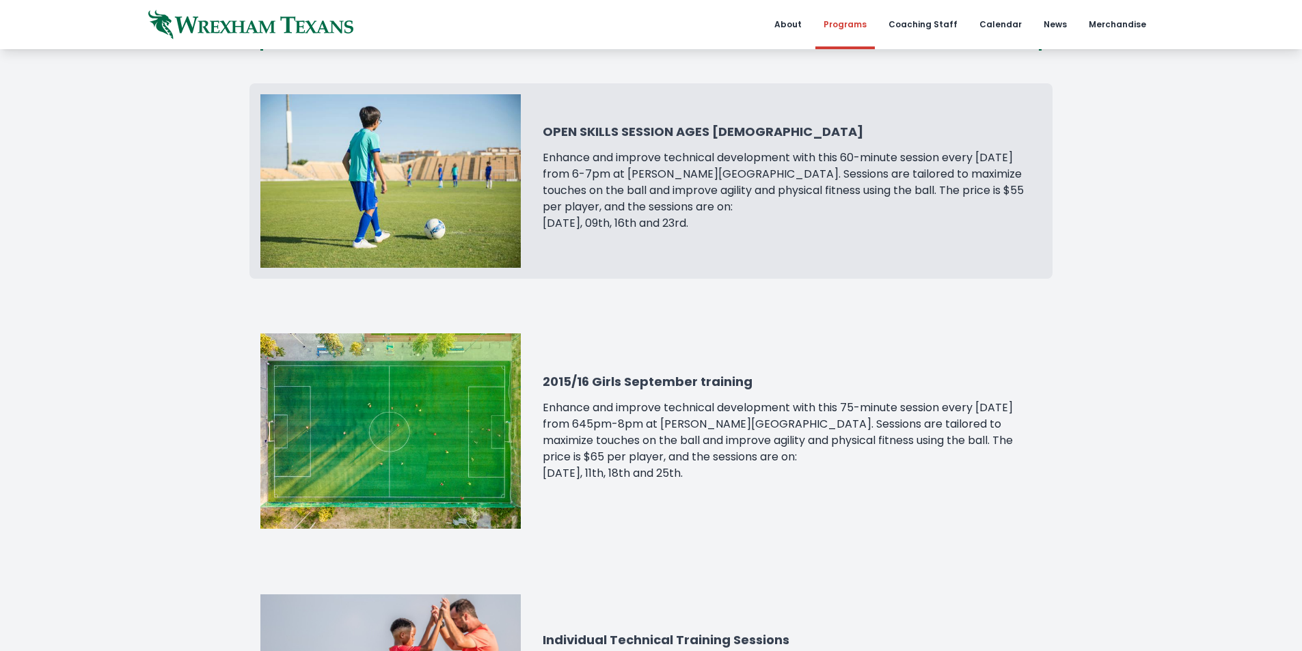
click at [480, 174] on img at bounding box center [390, 181] width 260 height 174
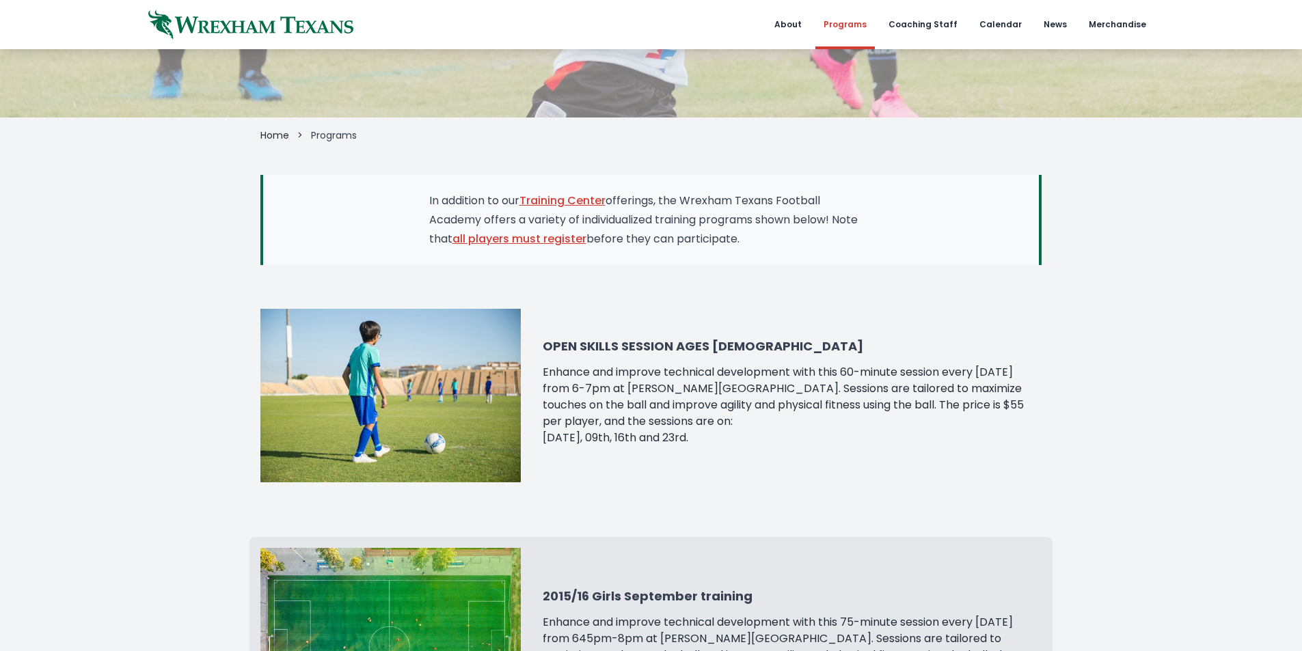
scroll to position [137, 0]
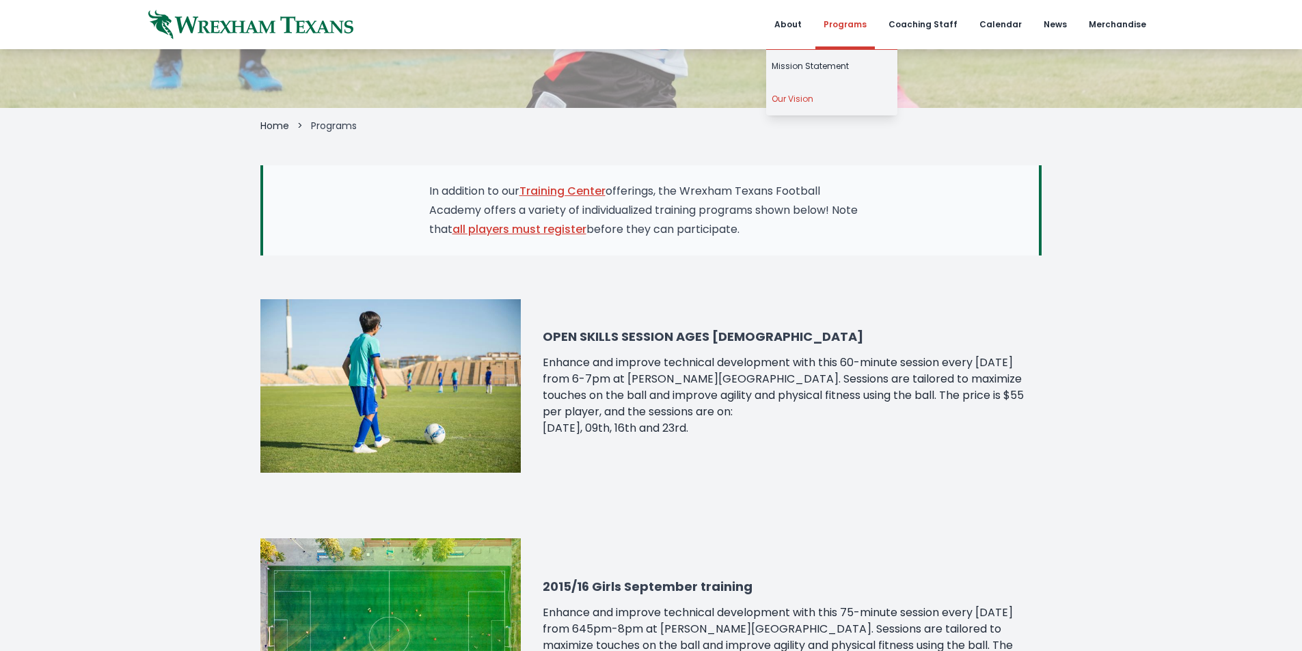
click at [818, 94] on link "Our Vision" at bounding box center [831, 99] width 131 height 33
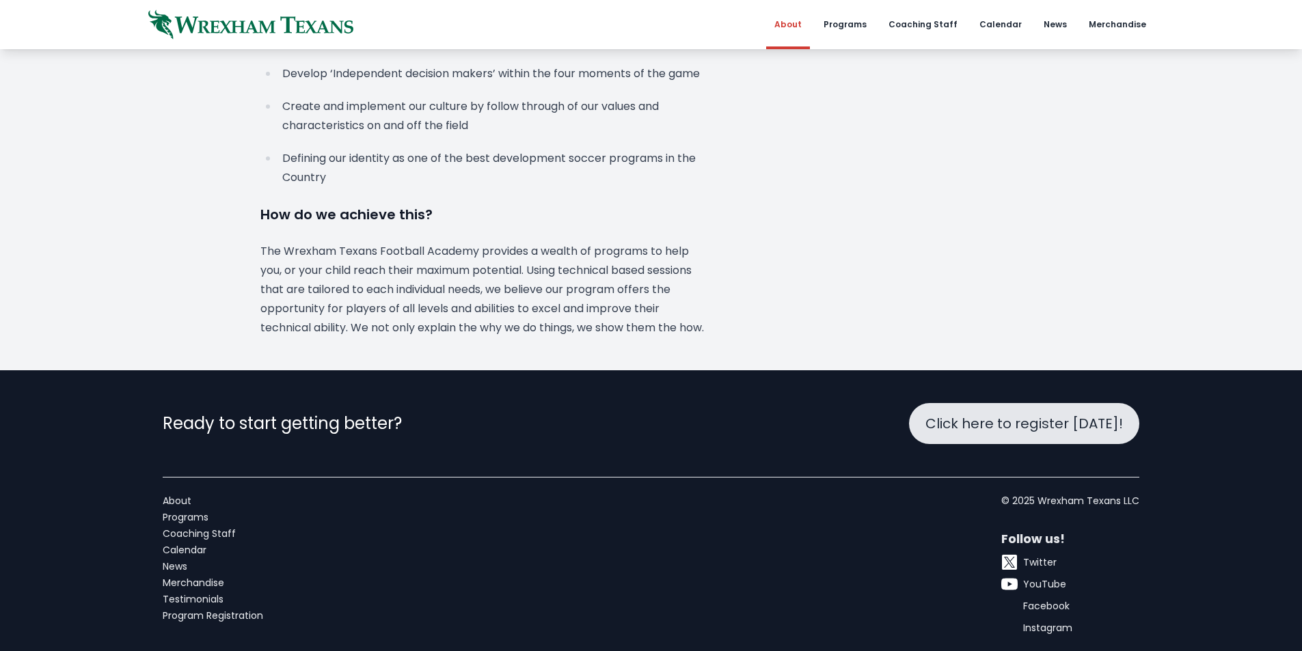
scroll to position [559, 0]
